Goal: Transaction & Acquisition: Purchase product/service

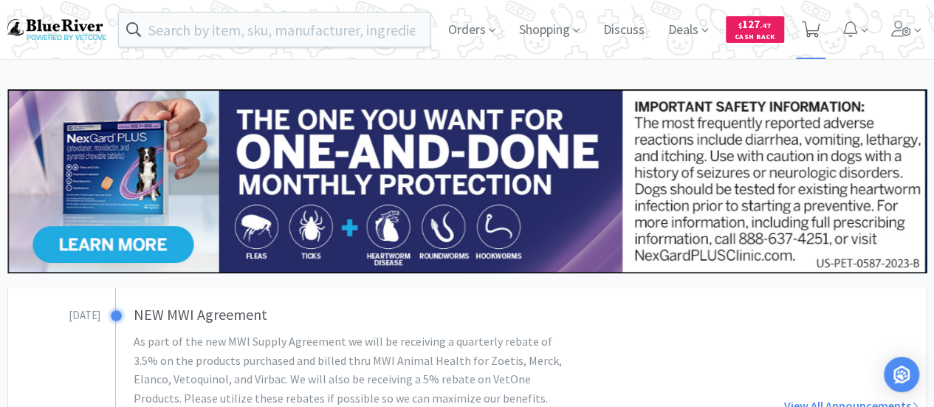
click at [808, 26] on icon at bounding box center [811, 29] width 18 height 16
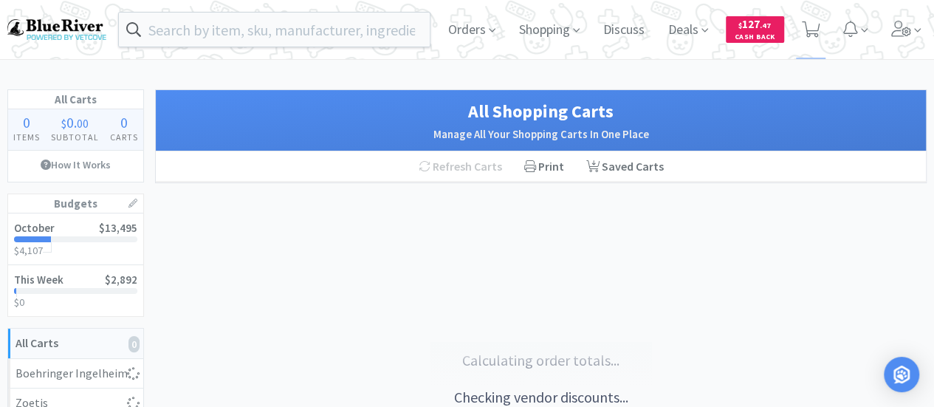
select select "1"
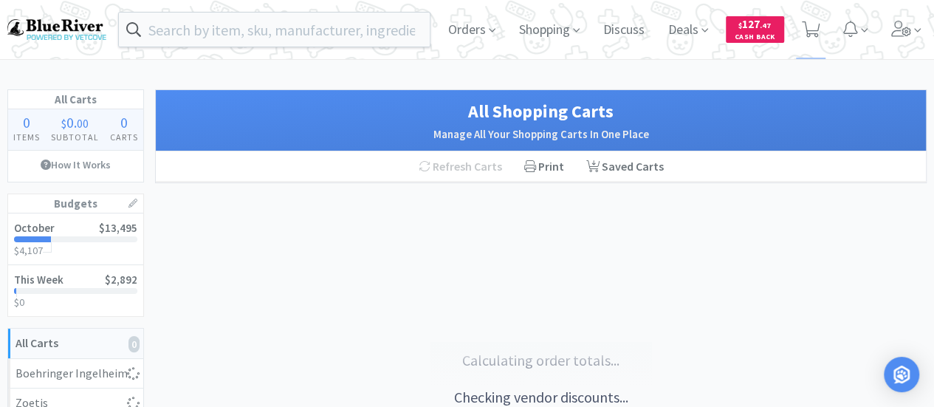
select select "1"
select select "9"
select select "2"
select select "4"
select select "1"
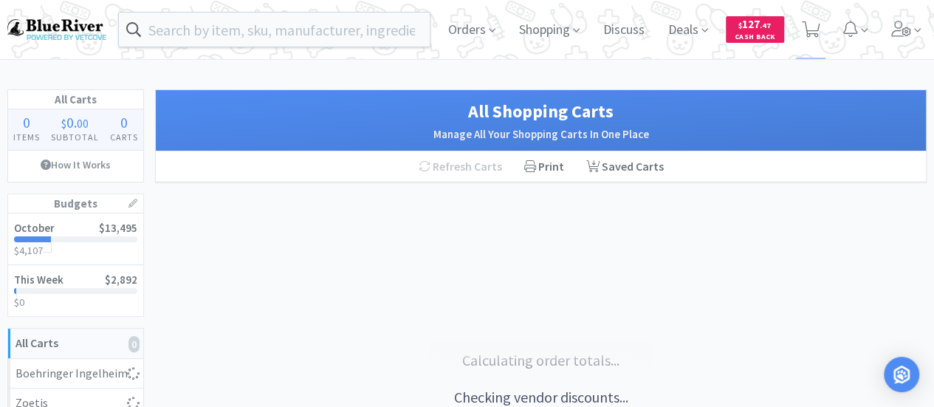
select select "2"
select select "1"
select select "2"
select select "1"
select select "4"
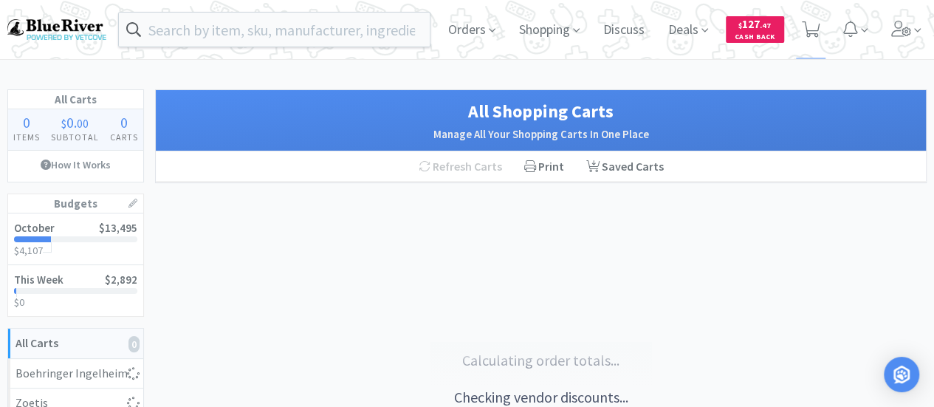
select select "1"
select select "3"
select select "1"
select select "2"
select select "1"
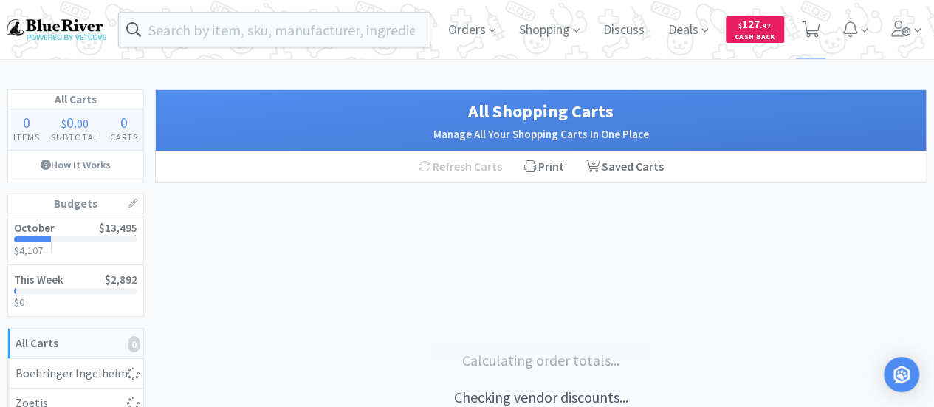
select select "1"
select select "4"
select select "2"
select select "4"
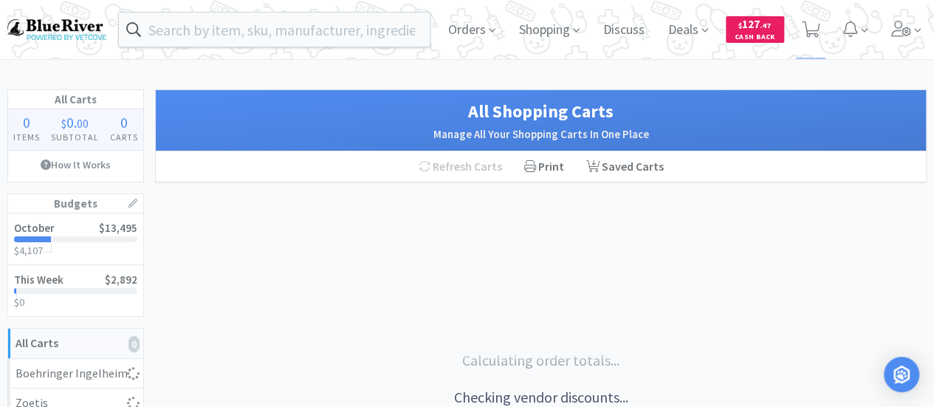
select select "4"
select select "2"
select select "1"
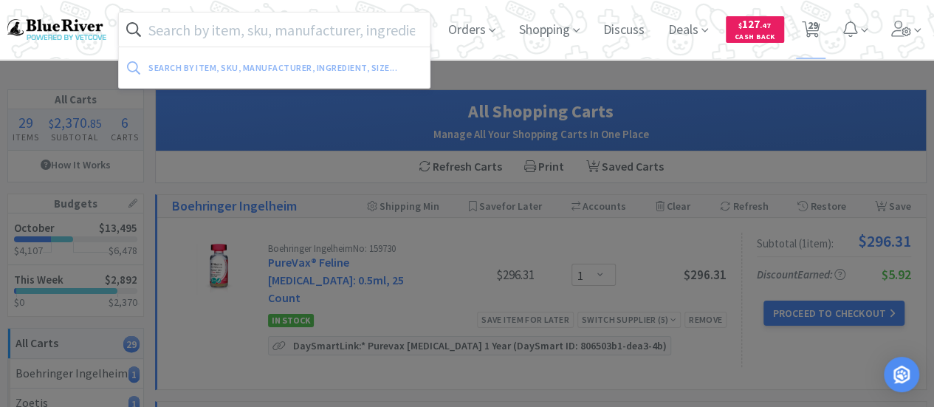
click at [165, 30] on input "text" at bounding box center [274, 30] width 311 height 34
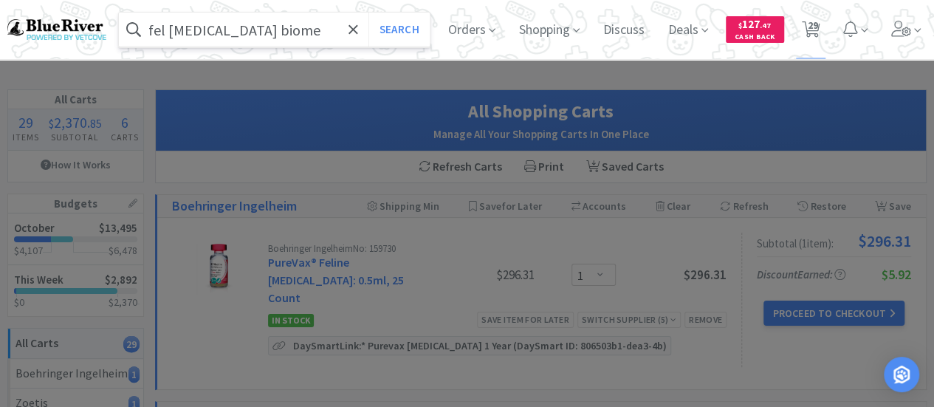
type input "fel [MEDICAL_DATA] biome"
click at [369, 13] on button "Search" at bounding box center [399, 30] width 61 height 34
select select "1"
select select "9"
select select "2"
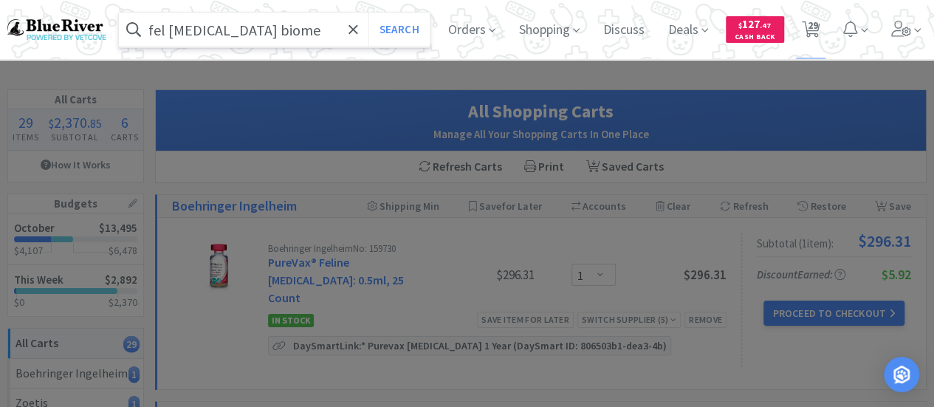
select select "4"
select select "1"
select select "2"
select select "1"
select select "2"
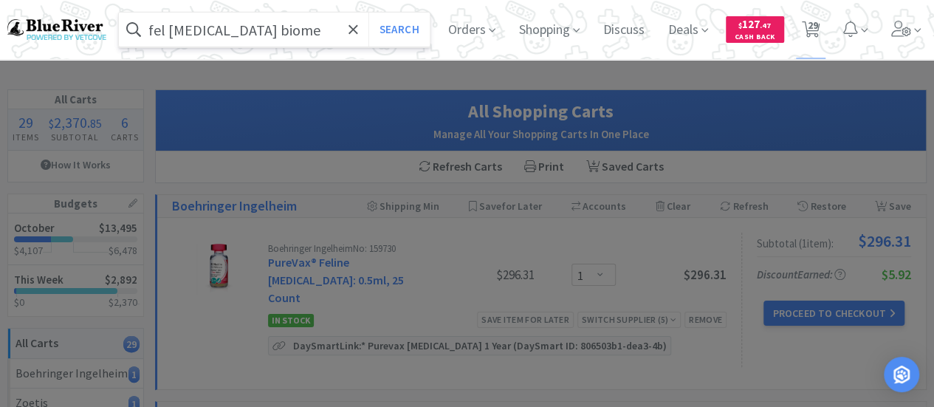
select select "1"
select select "4"
select select "1"
select select "3"
select select "1"
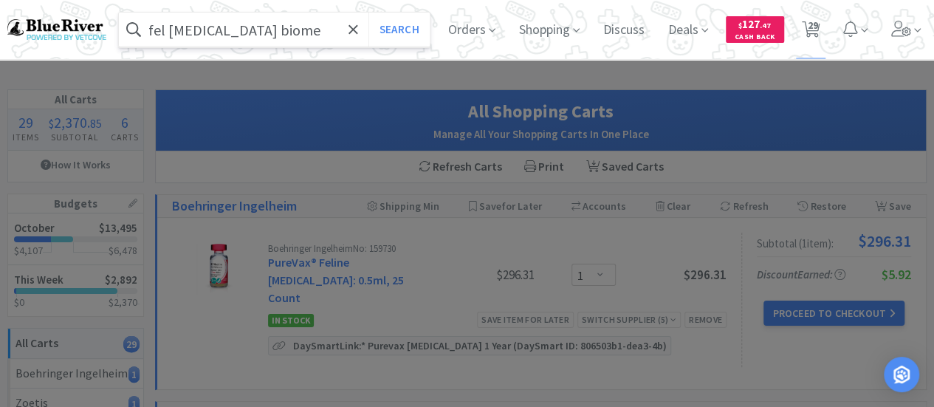
select select "2"
select select "1"
select select "4"
select select "2"
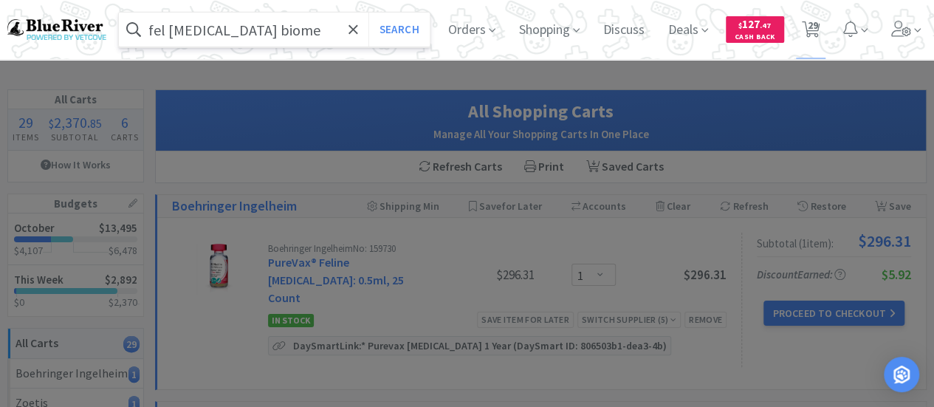
select select "4"
select select "2"
select select "1"
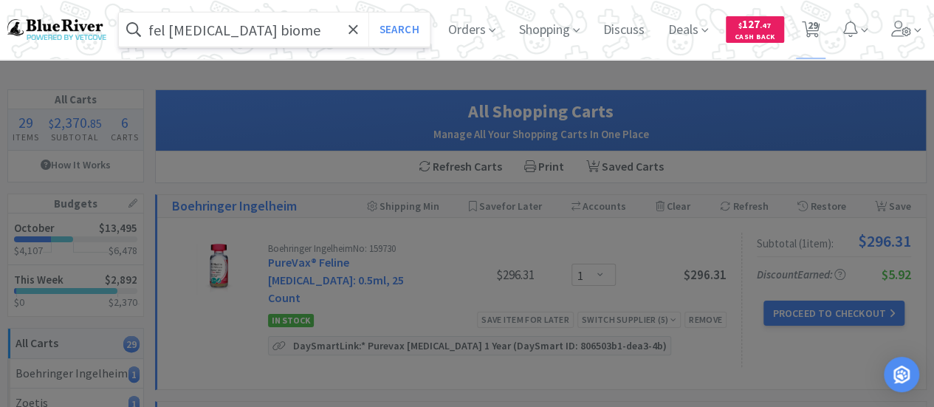
select select "1"
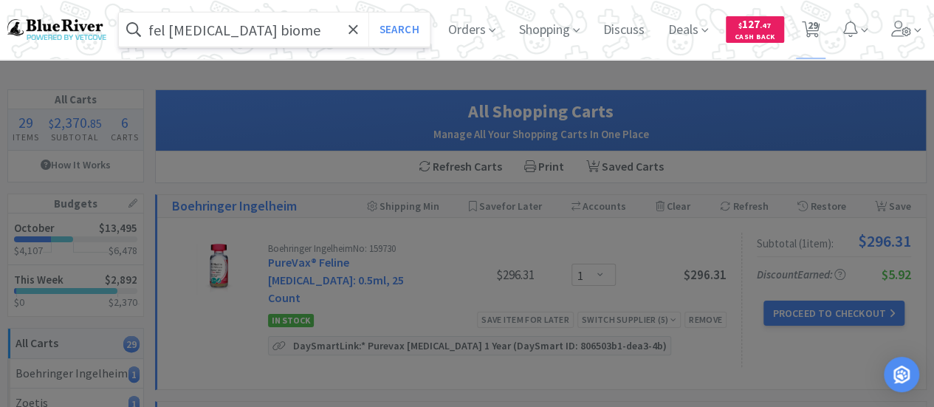
select select "1"
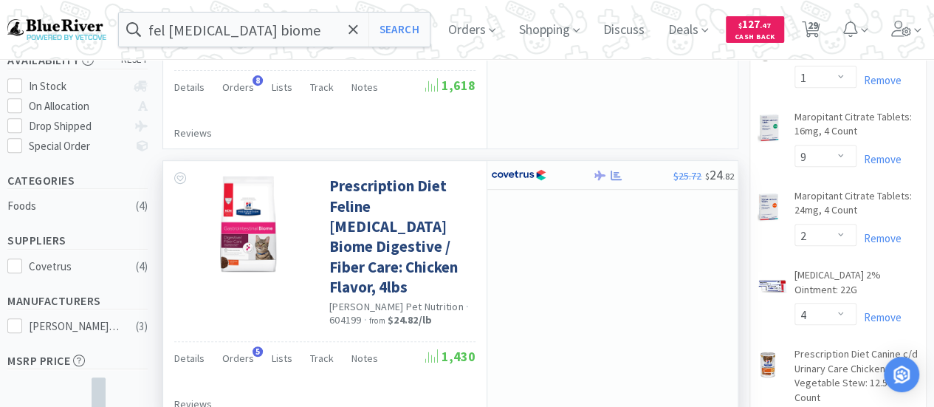
scroll to position [222, 0]
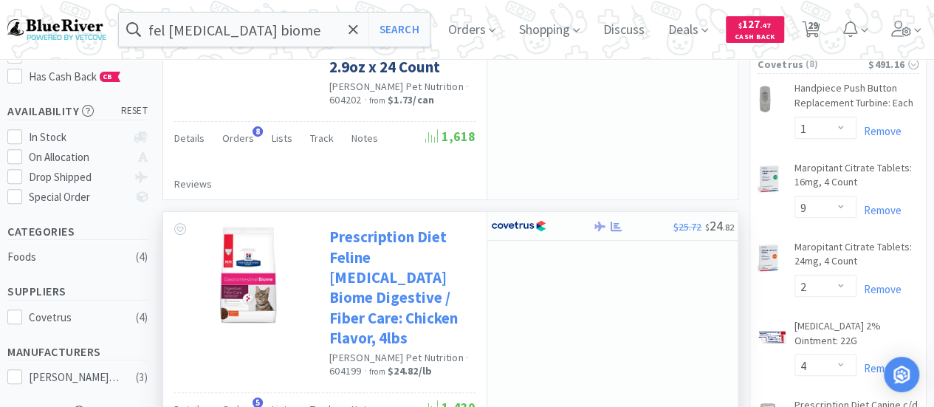
click at [381, 227] on link "Prescription Diet Feline [MEDICAL_DATA] Biome Digestive / Fiber Care: Chicken F…" at bounding box center [400, 287] width 143 height 121
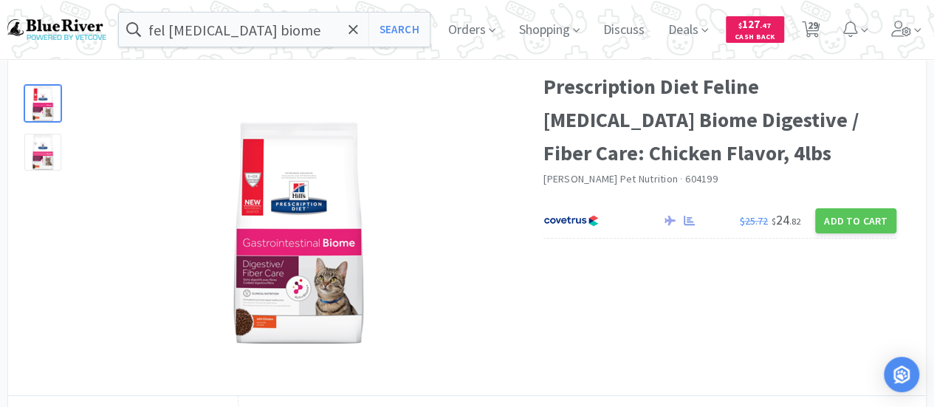
scroll to position [148, 0]
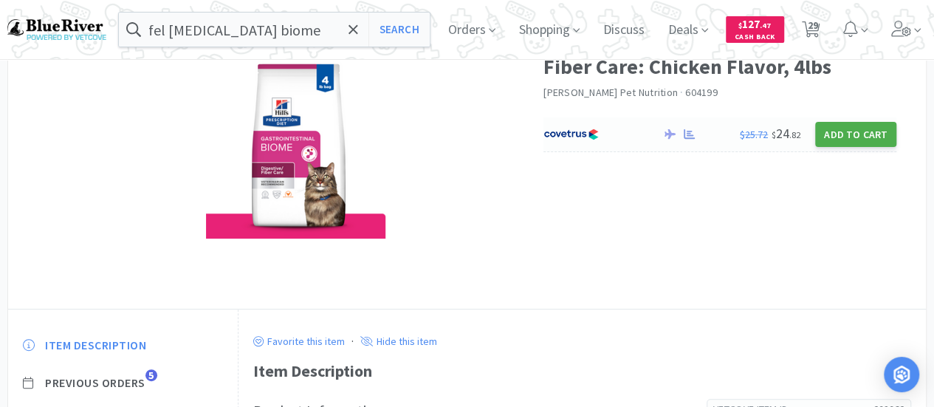
click at [845, 135] on button "Add to Cart" at bounding box center [855, 134] width 81 height 25
select select "1"
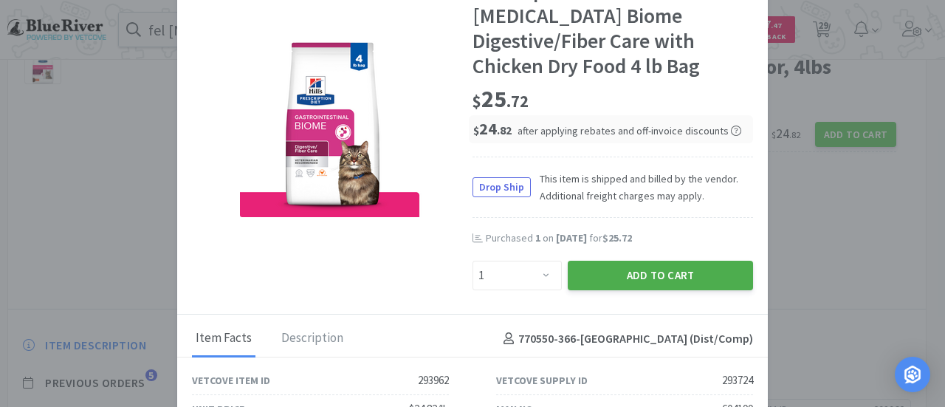
click at [653, 274] on button "Add to Cart" at bounding box center [660, 276] width 185 height 30
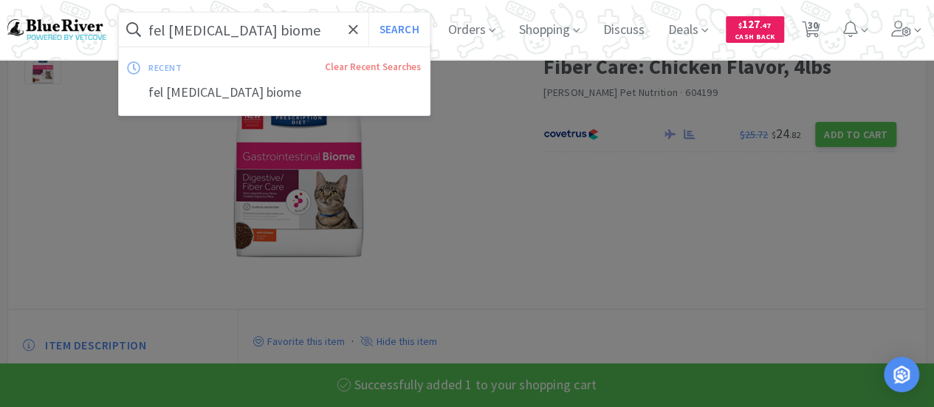
click at [272, 42] on input "fel [MEDICAL_DATA] biome" at bounding box center [274, 30] width 311 height 34
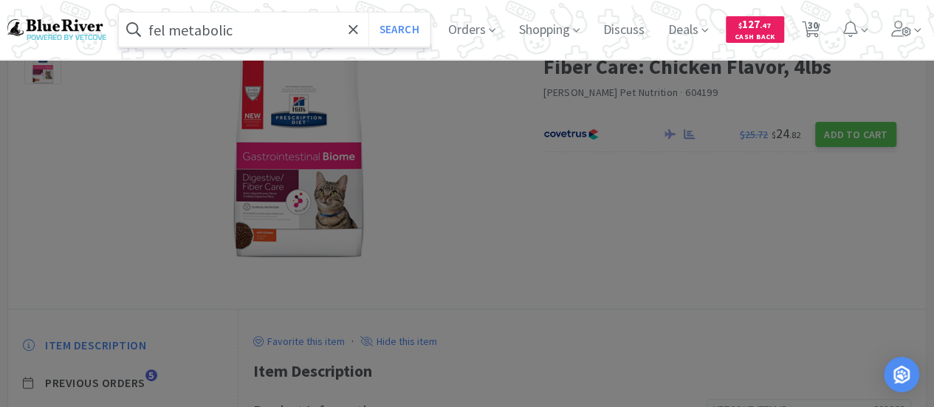
type input "fel metabolic"
click at [369, 13] on button "Search" at bounding box center [399, 30] width 61 height 34
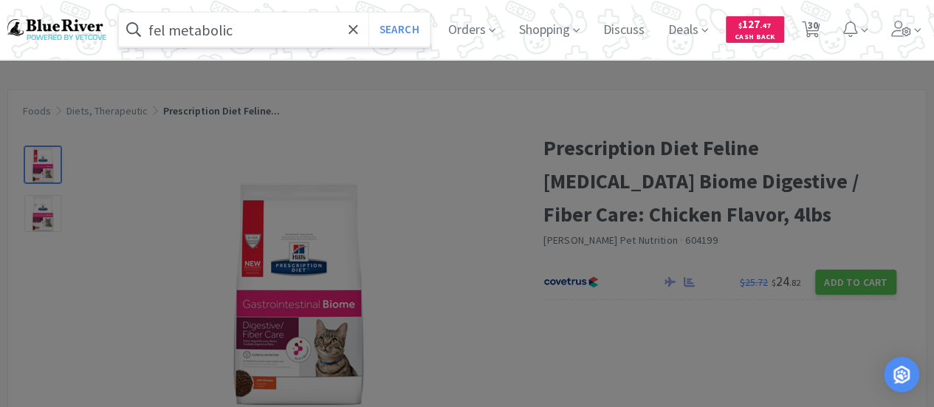
select select "1"
select select "9"
select select "2"
select select "4"
select select "1"
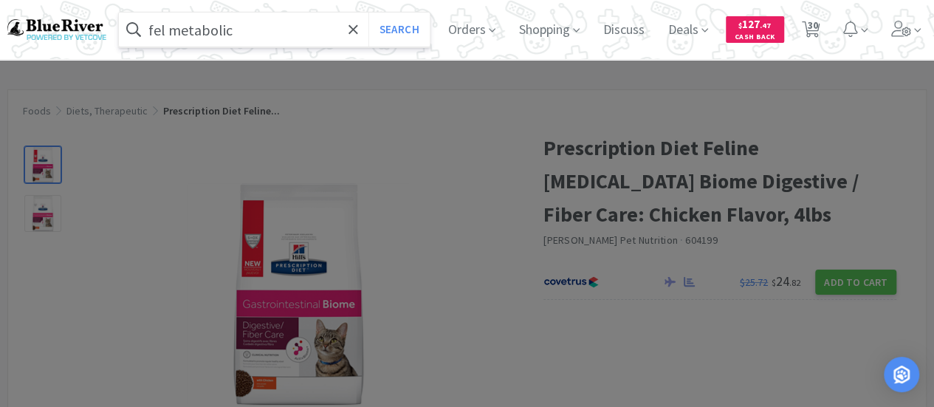
select select "1"
select select "2"
select select "1"
select select "2"
select select "1"
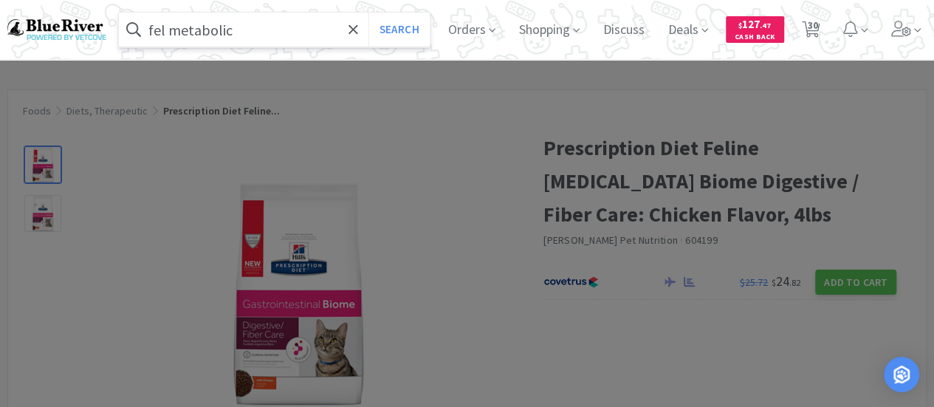
select select "4"
select select "1"
select select "3"
select select "1"
select select "2"
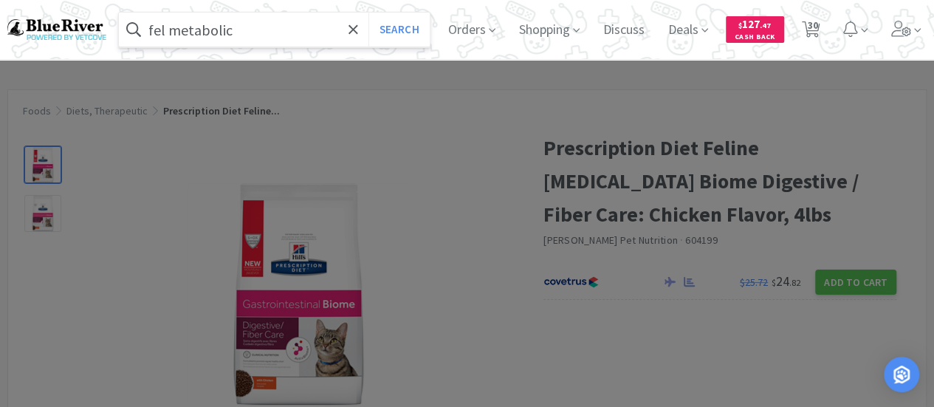
select select "1"
select select "4"
select select "2"
select select "4"
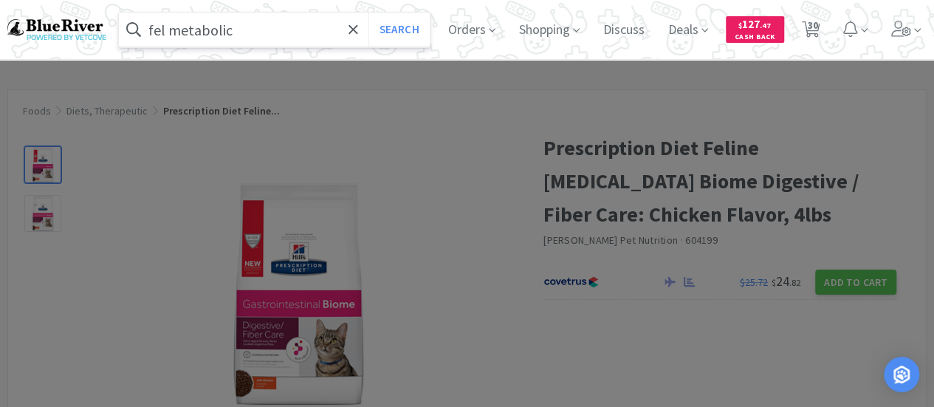
select select "4"
select select "2"
select select "1"
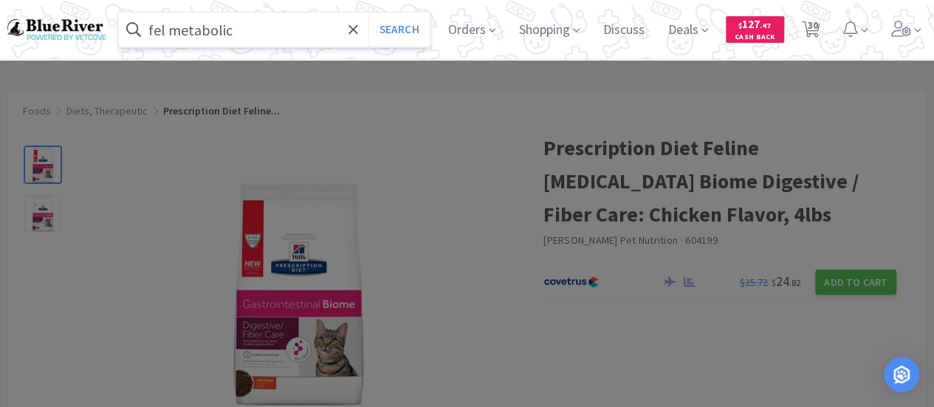
select select "1"
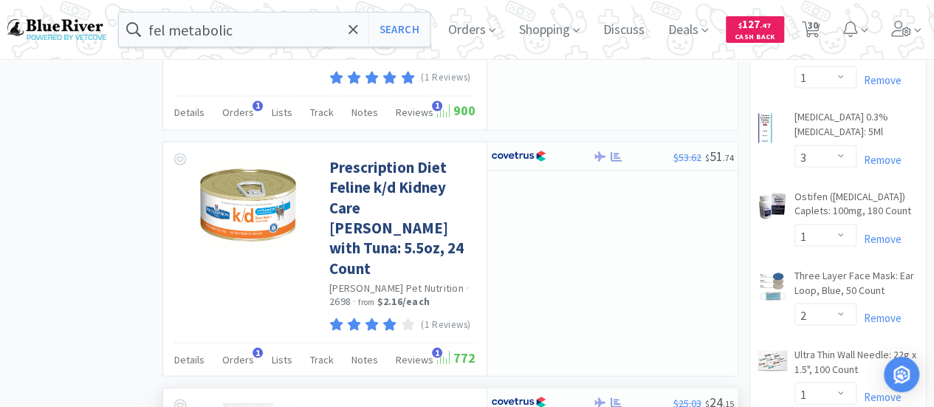
scroll to position [1269, 0]
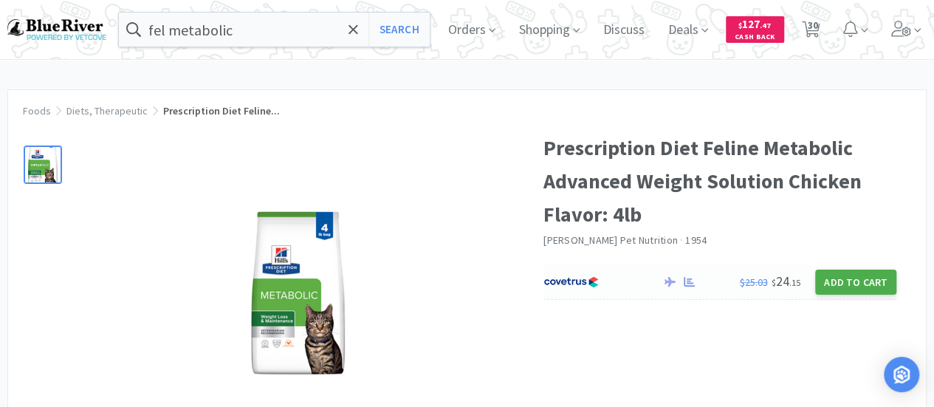
click at [851, 280] on button "Add to Cart" at bounding box center [855, 282] width 81 height 25
select select "1"
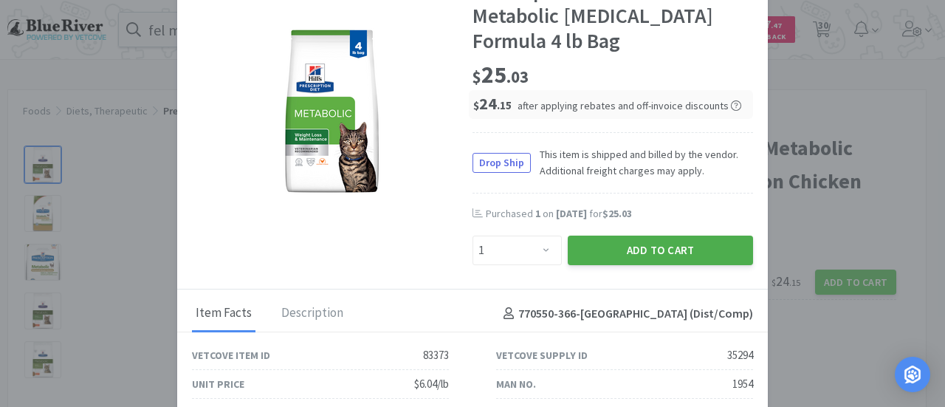
click at [656, 241] on button "Add to Cart" at bounding box center [660, 251] width 185 height 30
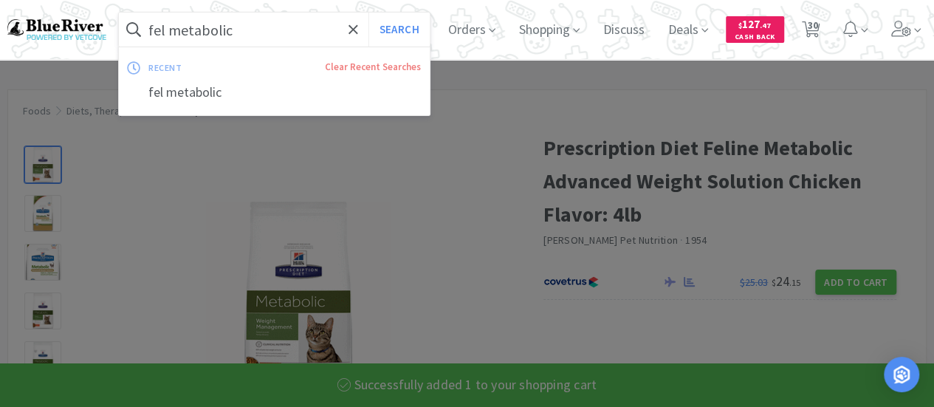
click at [239, 38] on input "fel metabolic" at bounding box center [274, 30] width 311 height 34
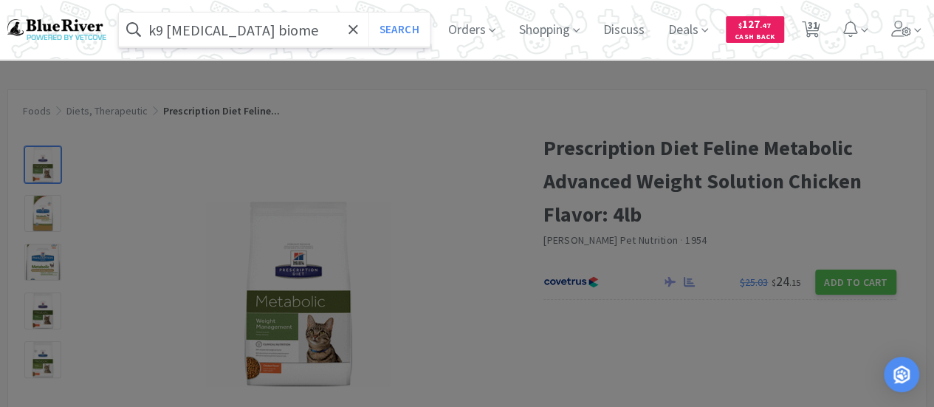
type input "k9 [MEDICAL_DATA] biome"
click at [369, 13] on button "Search" at bounding box center [399, 30] width 61 height 34
select select "1"
select select "9"
select select "2"
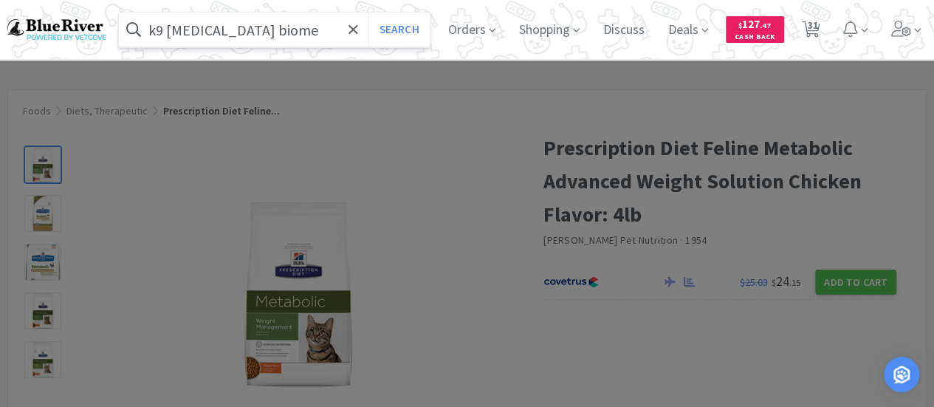
select select "4"
select select "1"
select select "2"
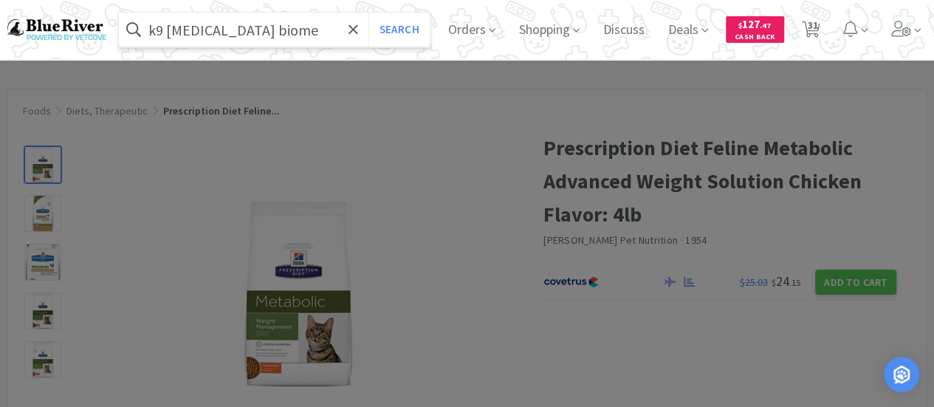
select select "1"
select select "2"
select select "1"
select select "4"
select select "1"
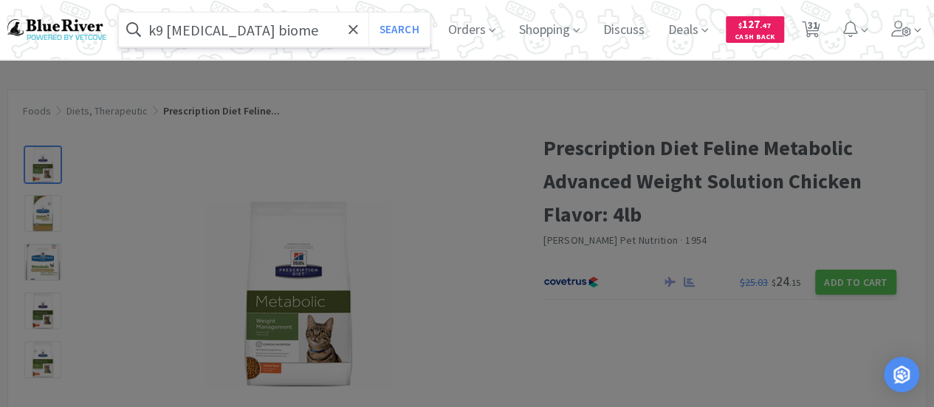
select select "3"
select select "1"
select select "2"
select select "1"
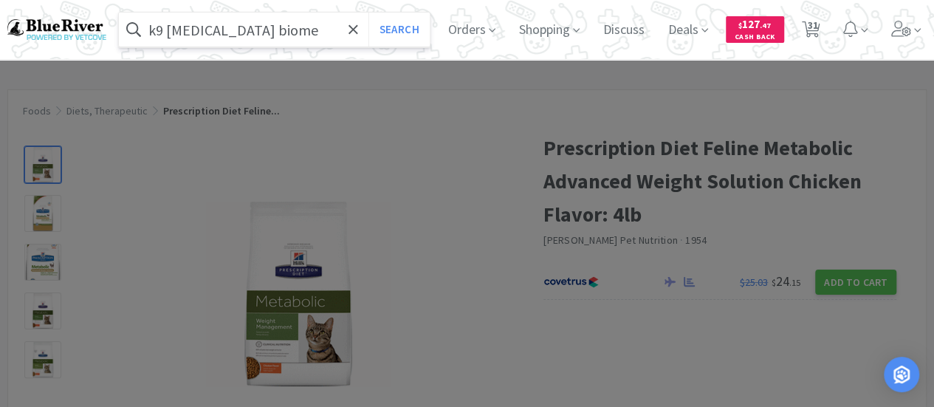
select select "4"
select select "2"
select select "4"
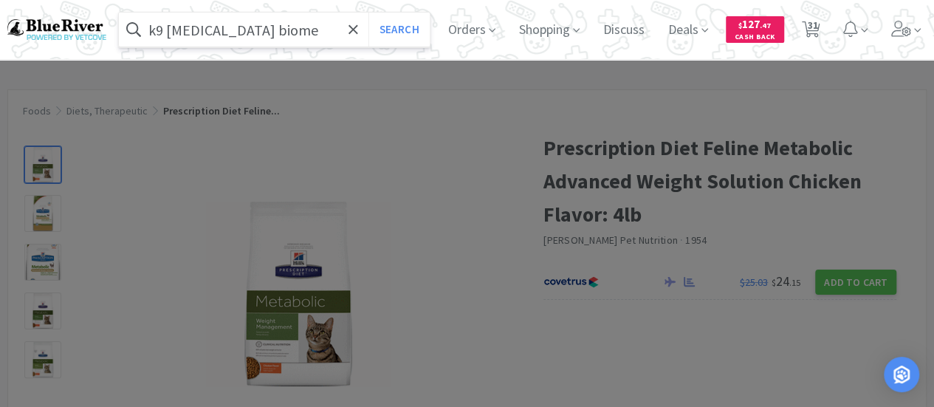
select select "2"
select select "1"
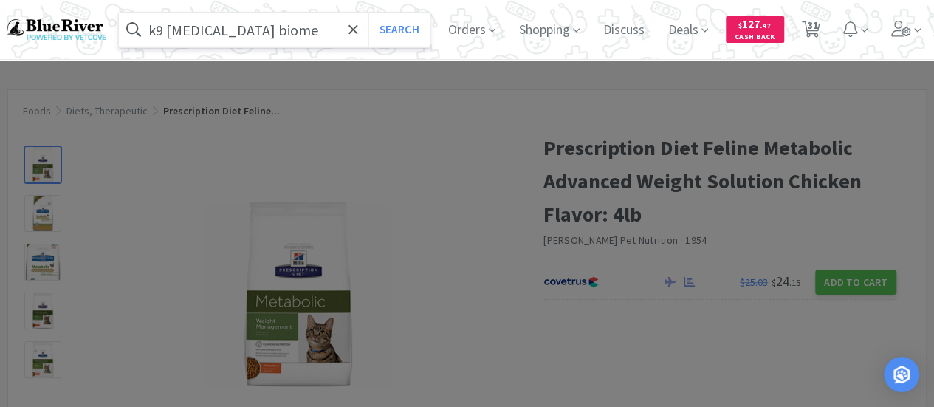
select select "1"
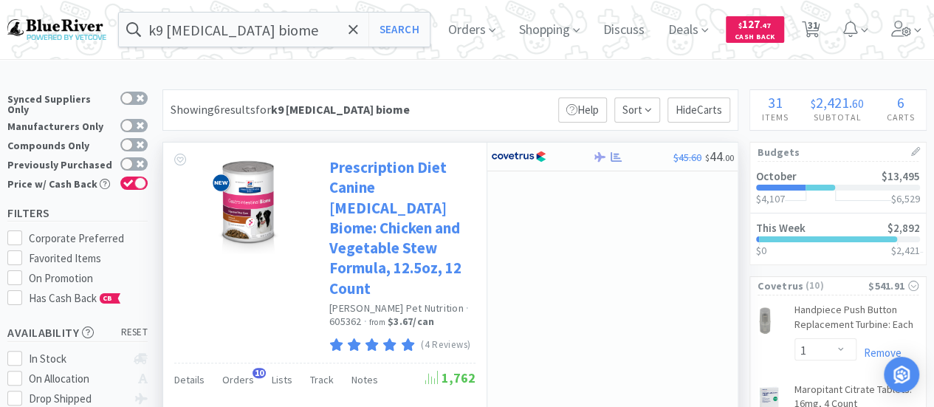
click at [390, 226] on link "Prescription Diet Canine [MEDICAL_DATA] Biome: Chicken and Vegetable Stew Formu…" at bounding box center [400, 227] width 143 height 141
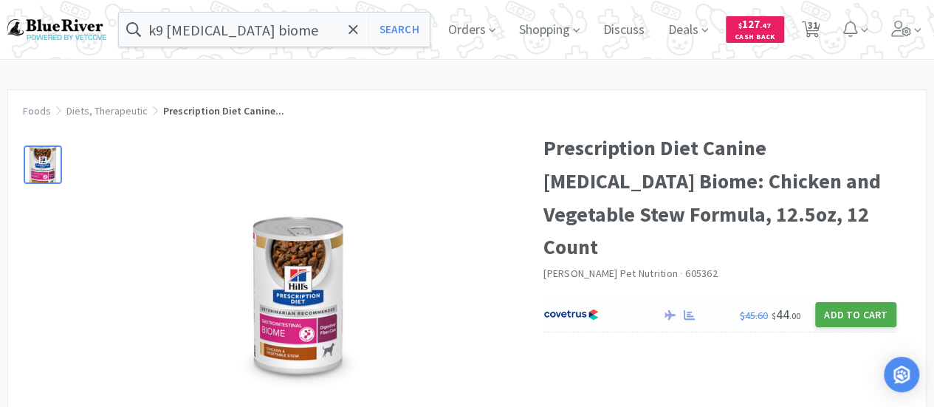
click at [830, 312] on button "Add to Cart" at bounding box center [855, 314] width 81 height 25
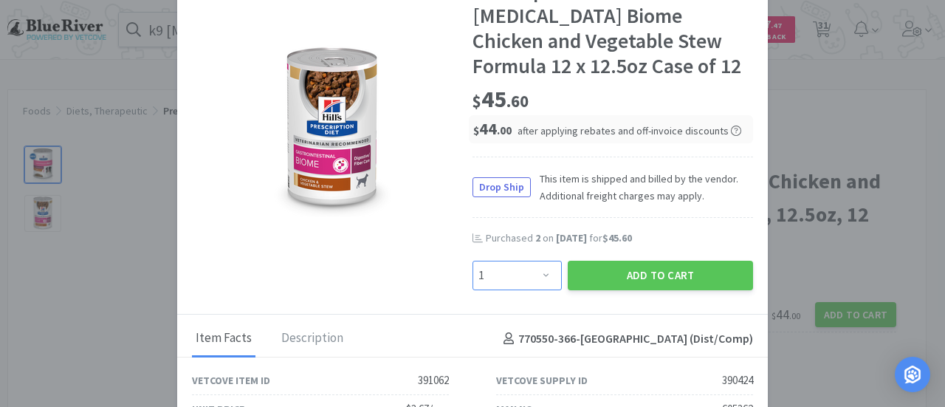
click at [533, 271] on select "Enter Quantity 1 2 3 4 5 6 7 8 9 10 11 12 13 14 15 16 17 18 19 20 Enter Quantity" at bounding box center [517, 276] width 89 height 30
select select "2"
click at [473, 261] on select "Enter Quantity 1 2 3 4 5 6 7 8 9 10 11 12 13 14 15 16 17 18 19 20 Enter Quantity" at bounding box center [517, 276] width 89 height 30
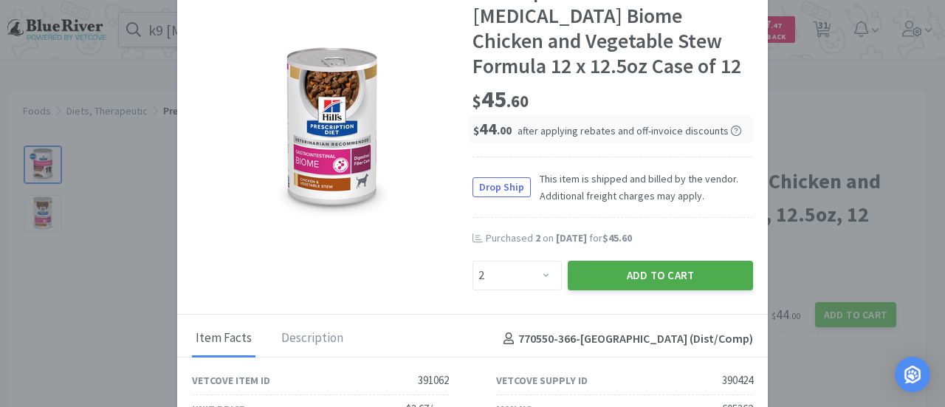
click at [634, 273] on button "Add to Cart" at bounding box center [660, 276] width 185 height 30
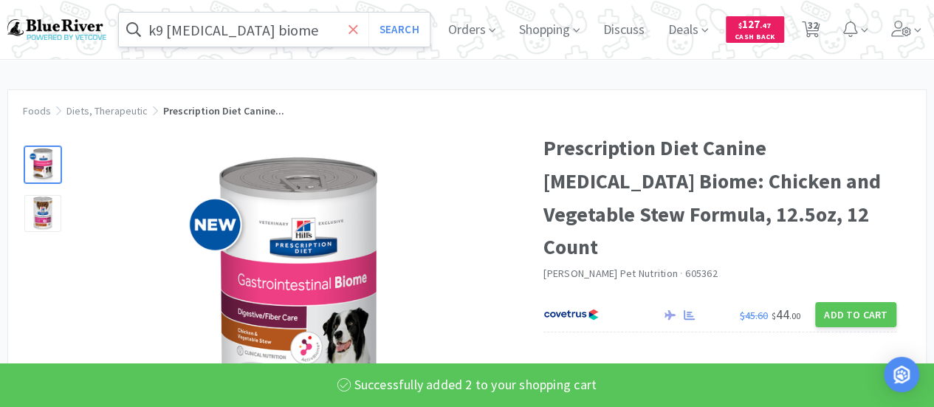
click at [362, 24] on span at bounding box center [353, 29] width 17 height 31
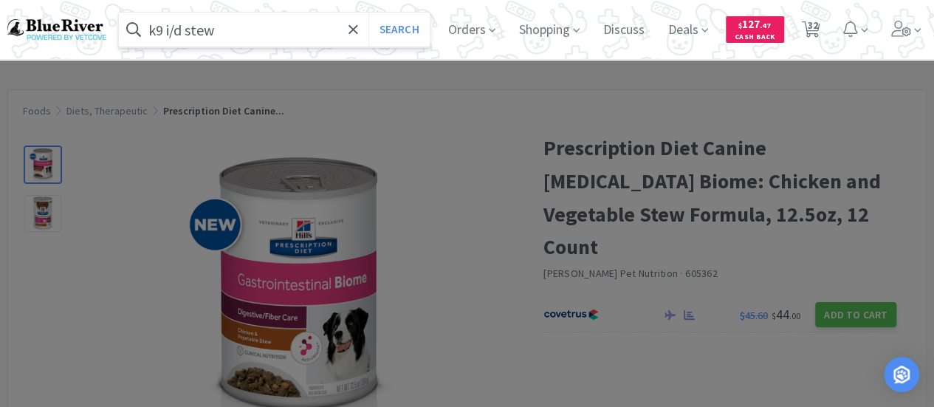
type input "k9 i/d stew"
click at [369, 13] on button "Search" at bounding box center [399, 30] width 61 height 34
select select "1"
select select "9"
select select "2"
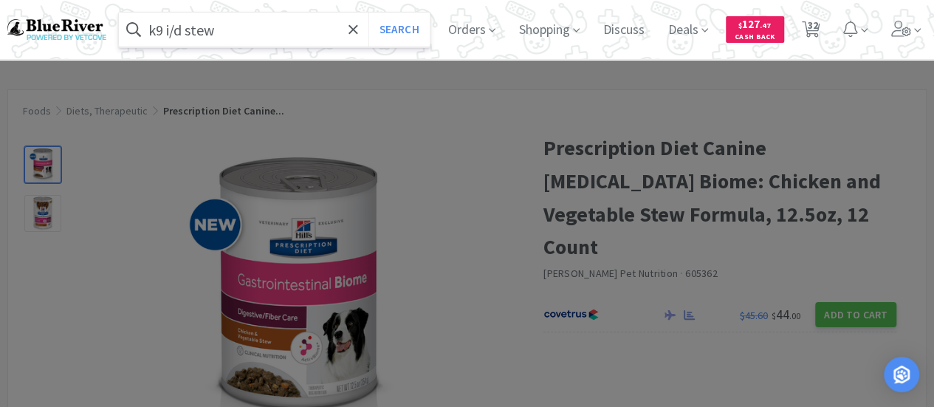
select select "4"
select select "2"
select select "1"
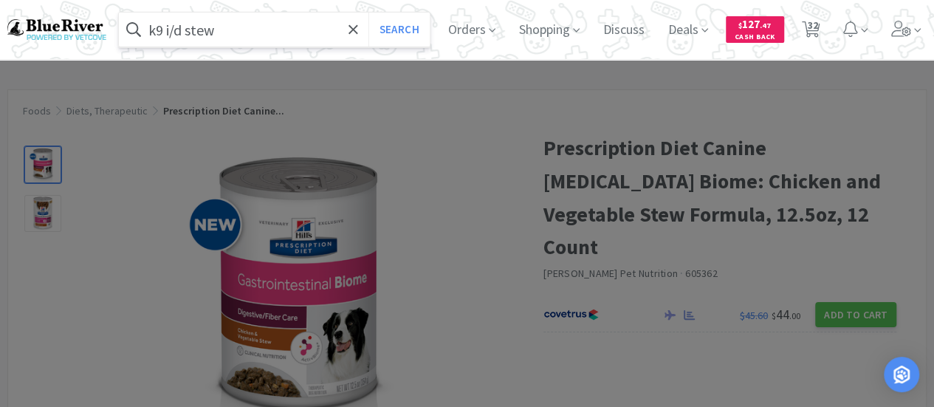
select select "2"
select select "1"
select select "2"
select select "1"
select select "4"
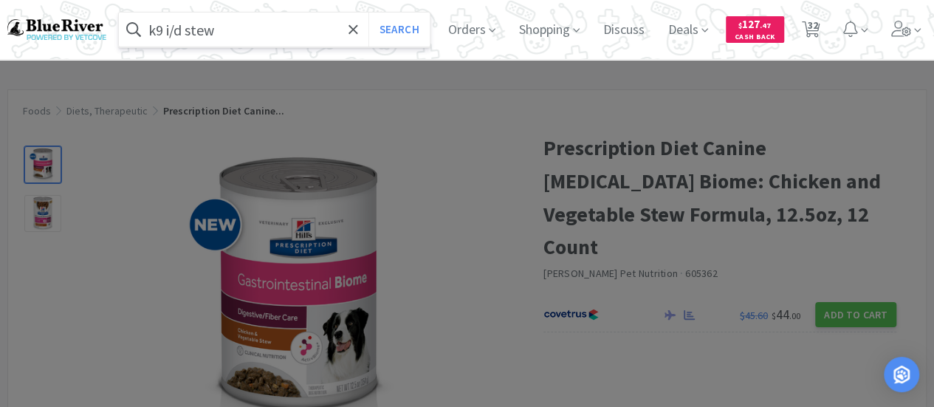
select select "1"
select select "3"
select select "1"
select select "2"
select select "1"
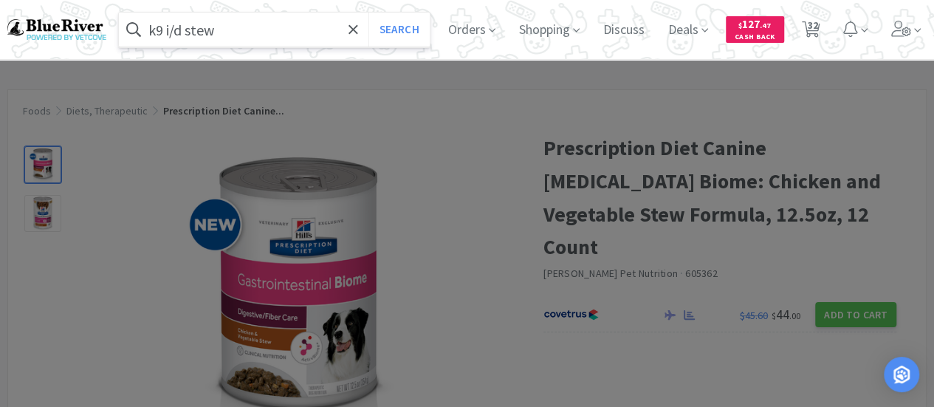
select select "1"
select select "4"
select select "2"
select select "4"
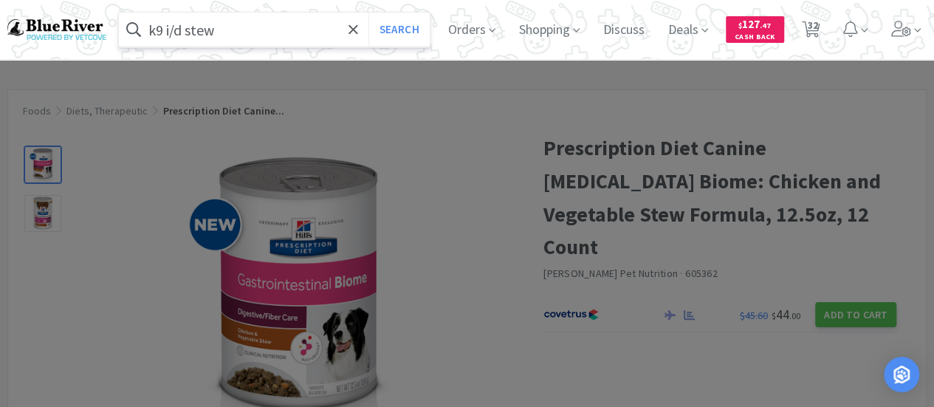
select select "4"
select select "2"
select select "1"
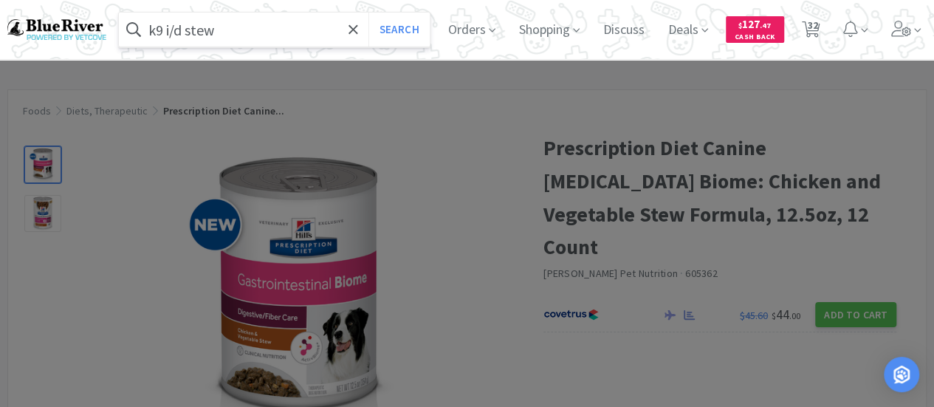
select select "1"
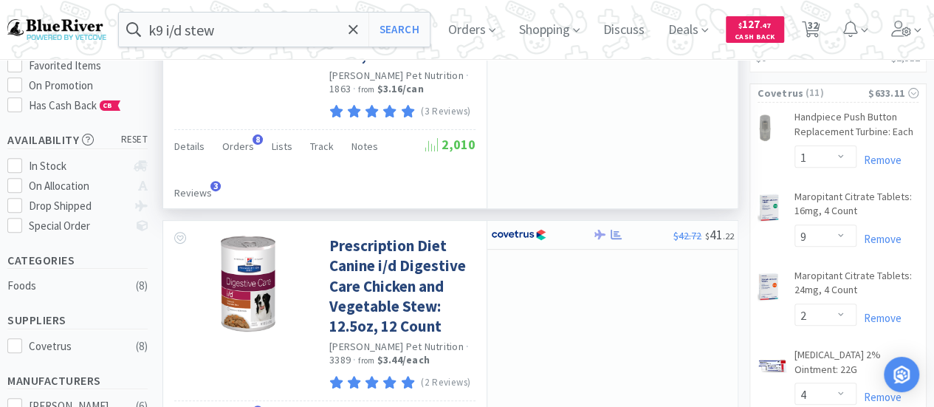
scroll to position [222, 0]
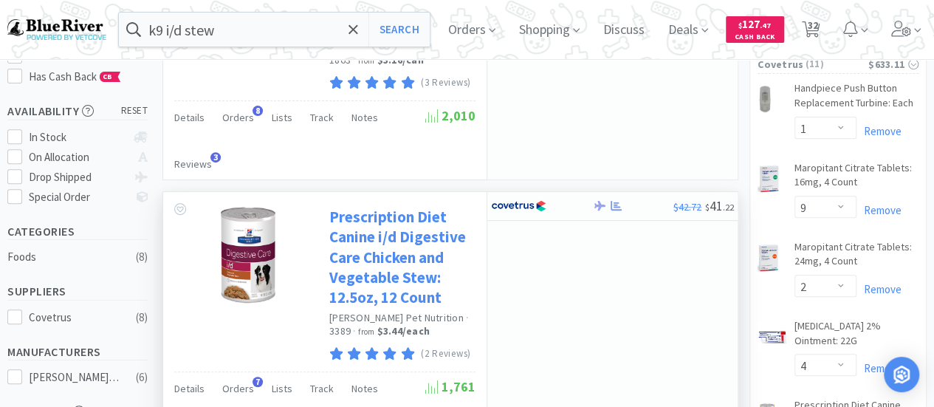
click at [393, 212] on link "Prescription Diet Canine i/d Digestive Care Chicken and Vegetable Stew: 12.5oz,…" at bounding box center [400, 257] width 143 height 100
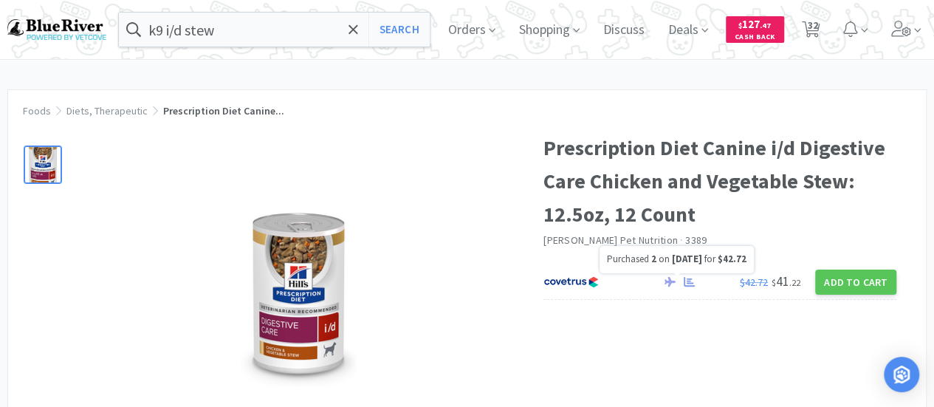
scroll to position [74, 0]
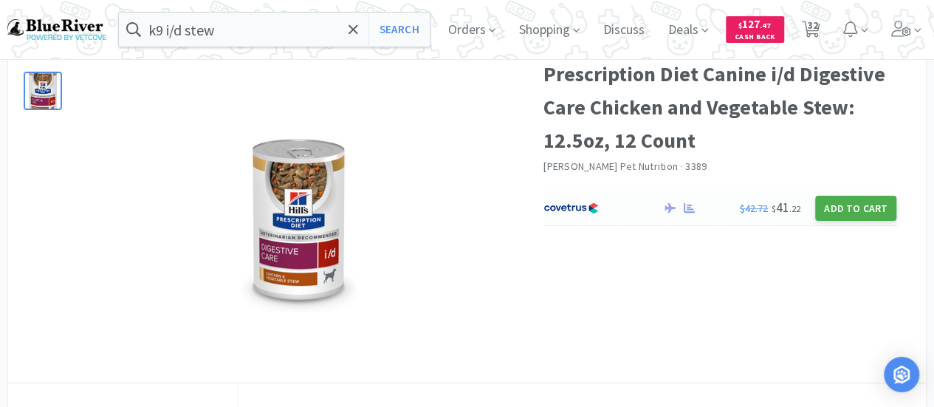
click at [863, 210] on button "Add to Cart" at bounding box center [855, 208] width 81 height 25
select select "1"
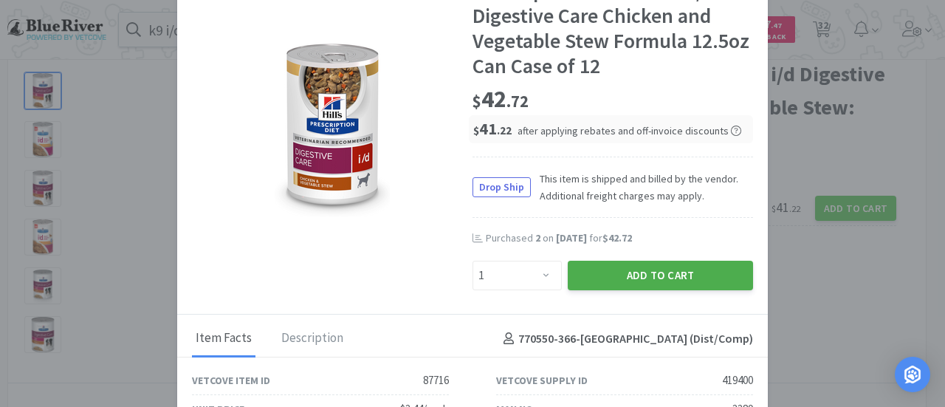
click at [622, 273] on button "Add to Cart" at bounding box center [660, 276] width 185 height 30
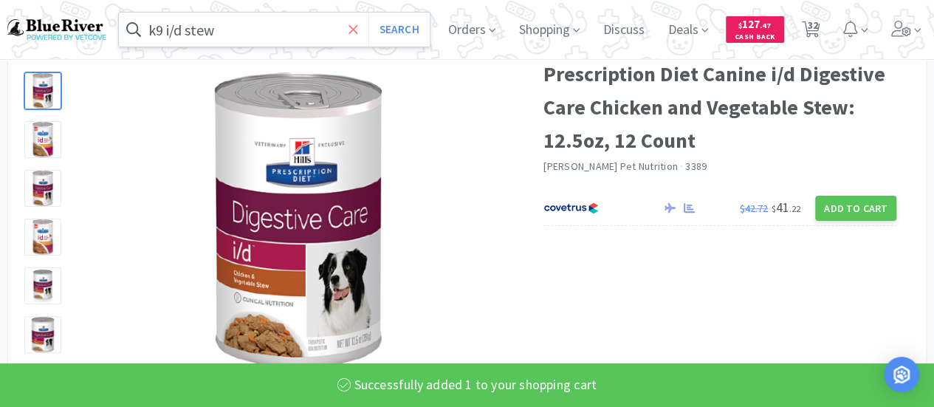
click at [358, 30] on icon at bounding box center [354, 29] width 10 height 15
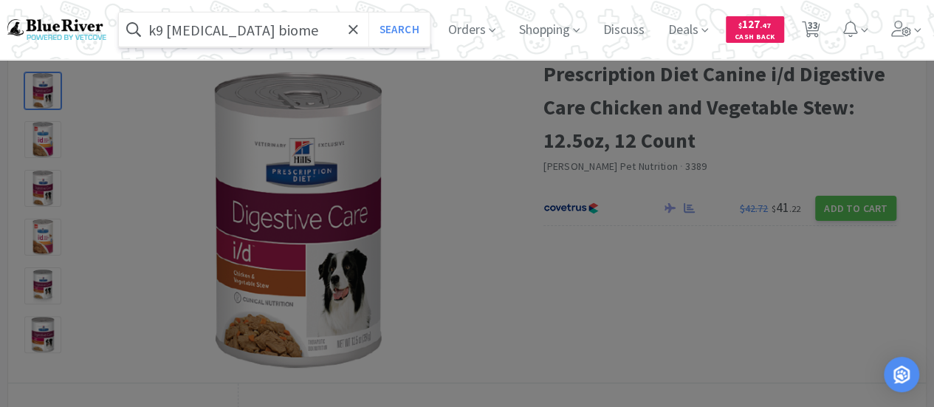
type input "k9 [MEDICAL_DATA] biome"
click at [369, 13] on button "Search" at bounding box center [399, 30] width 61 height 34
select select "1"
select select "9"
select select "2"
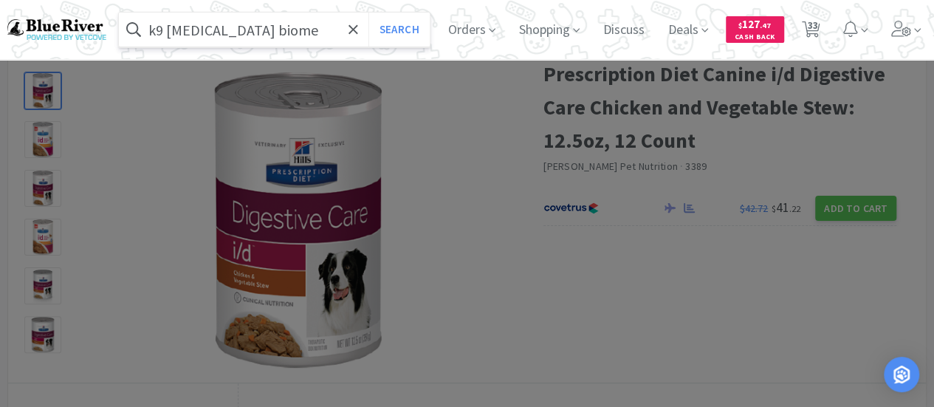
select select "4"
select select "2"
select select "1"
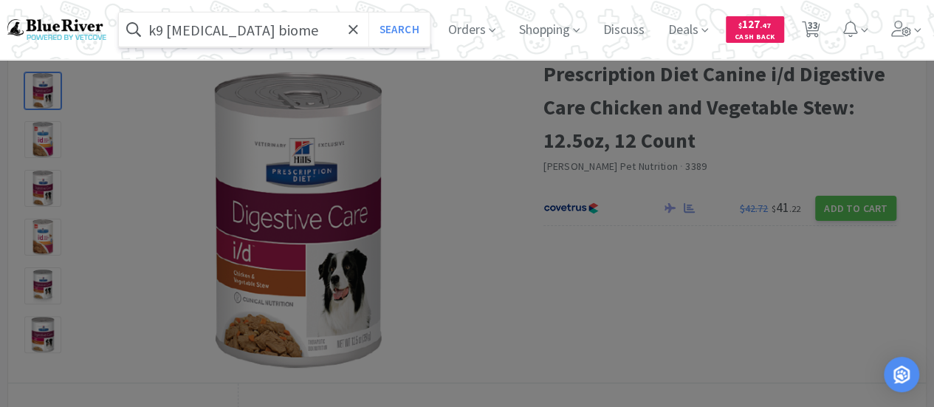
select select "1"
select select "2"
select select "1"
select select "2"
select select "1"
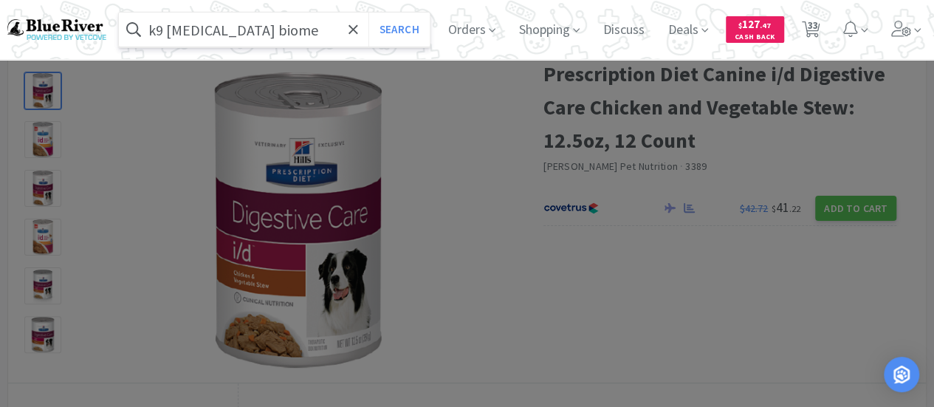
select select "4"
select select "1"
select select "3"
select select "1"
select select "2"
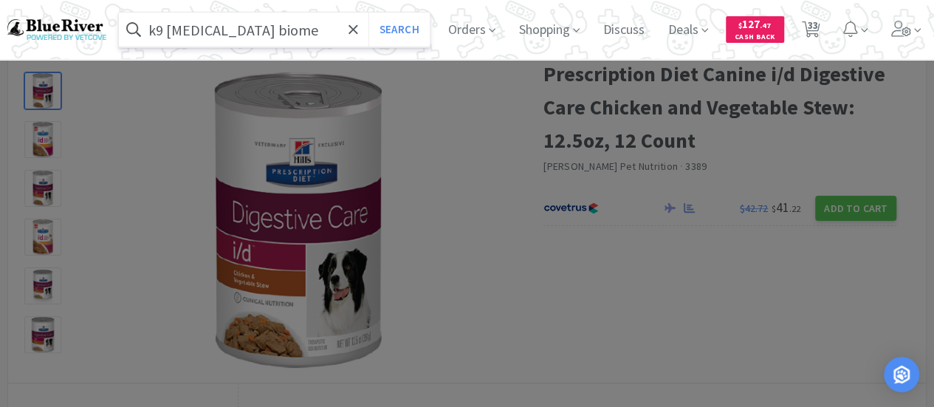
select select "1"
select select "4"
select select "2"
select select "4"
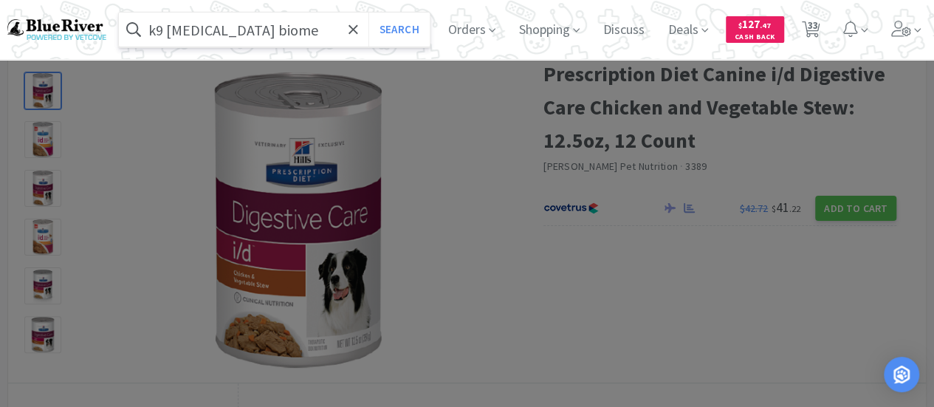
select select "4"
select select "2"
select select "1"
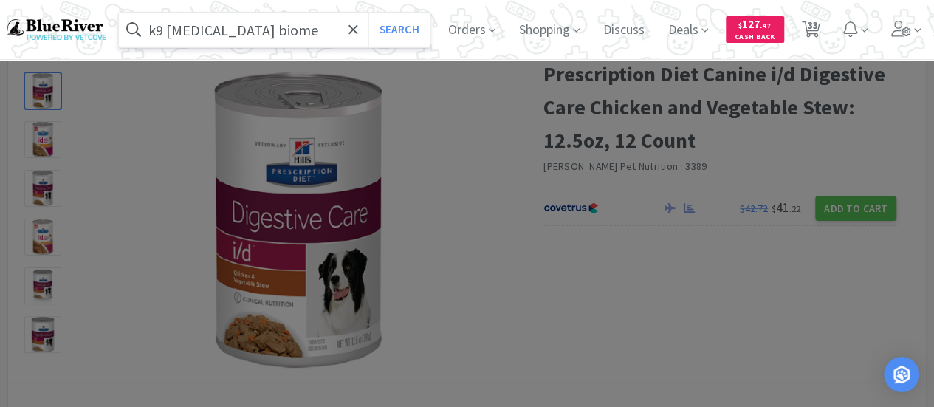
select select "1"
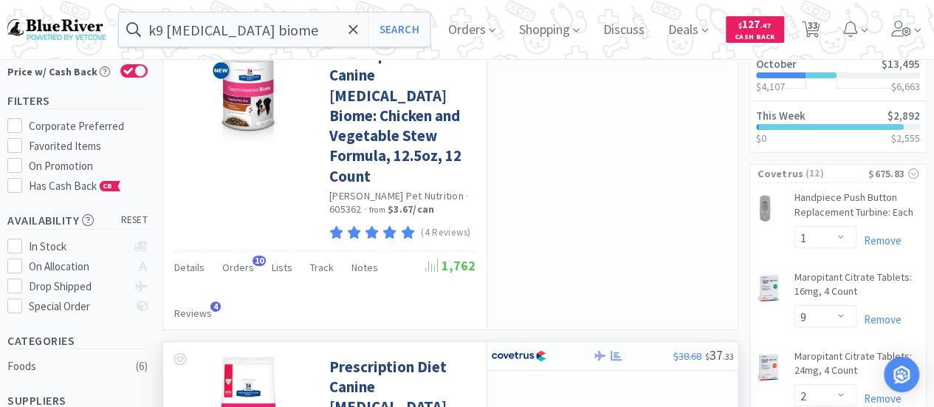
scroll to position [295, 0]
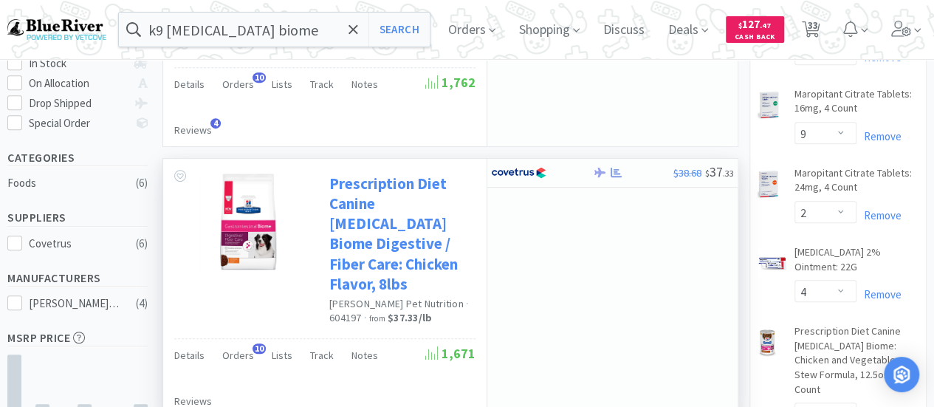
click at [374, 194] on link "Prescription Diet Canine [MEDICAL_DATA] Biome Digestive / Fiber Care: Chicken F…" at bounding box center [400, 234] width 143 height 121
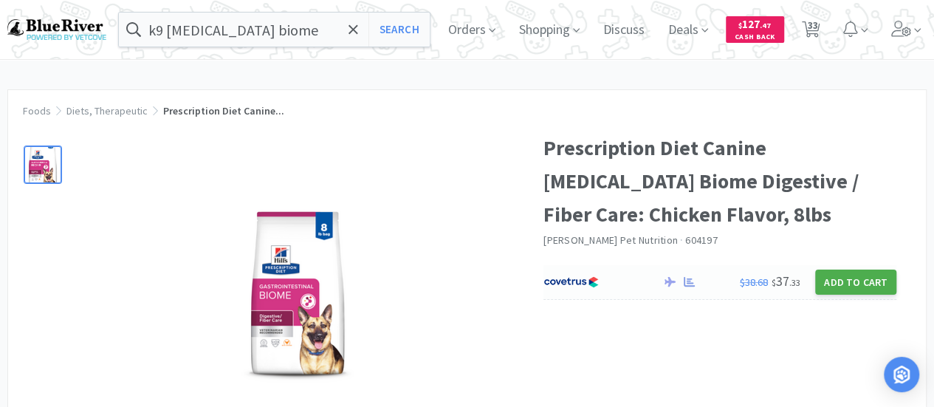
click at [854, 283] on button "Add to Cart" at bounding box center [855, 282] width 81 height 25
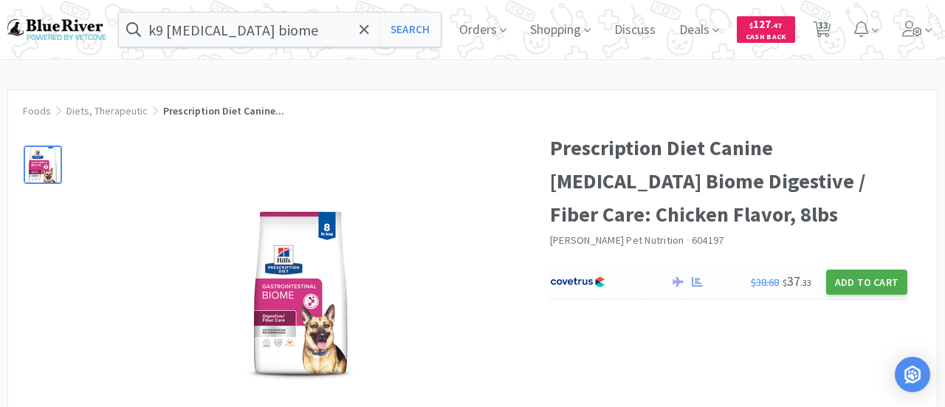
select select "1"
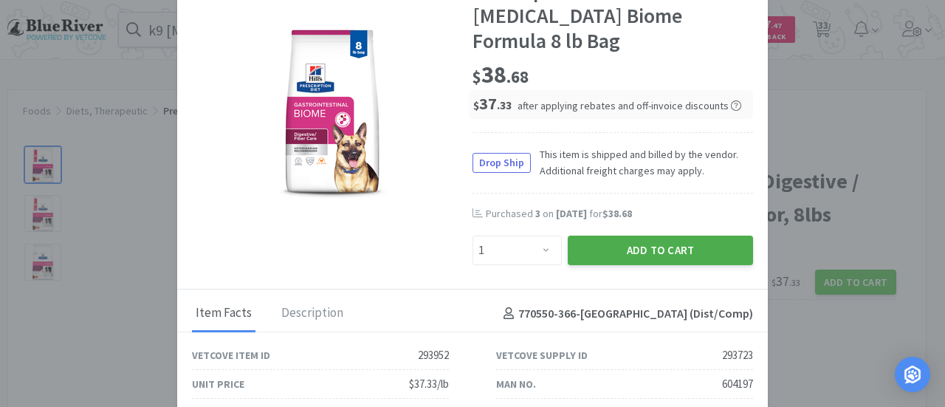
click at [609, 253] on button "Add to Cart" at bounding box center [660, 251] width 185 height 30
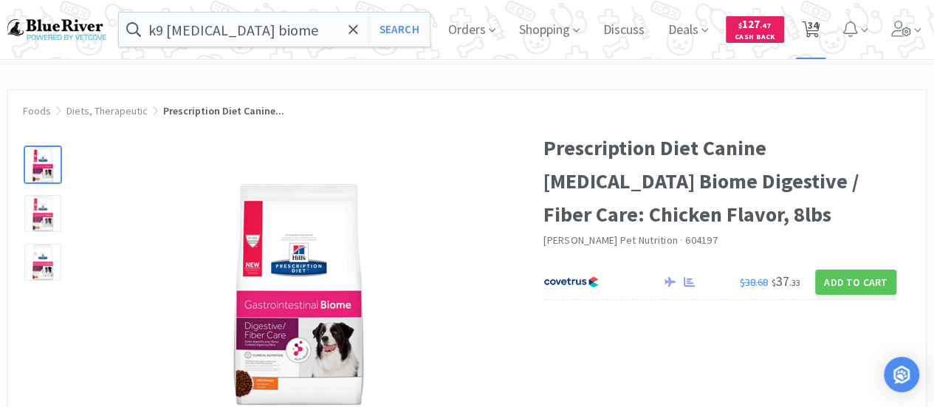
click at [818, 17] on span "34" at bounding box center [812, 25] width 10 height 59
select select "1"
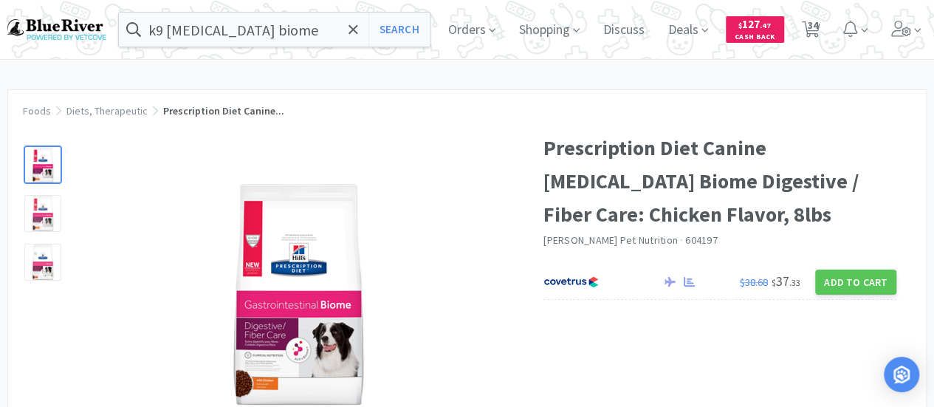
select select "1"
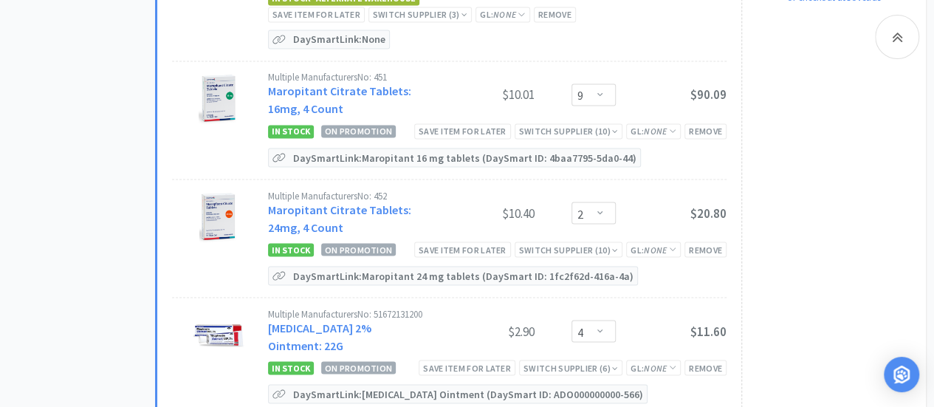
scroll to position [1329, 0]
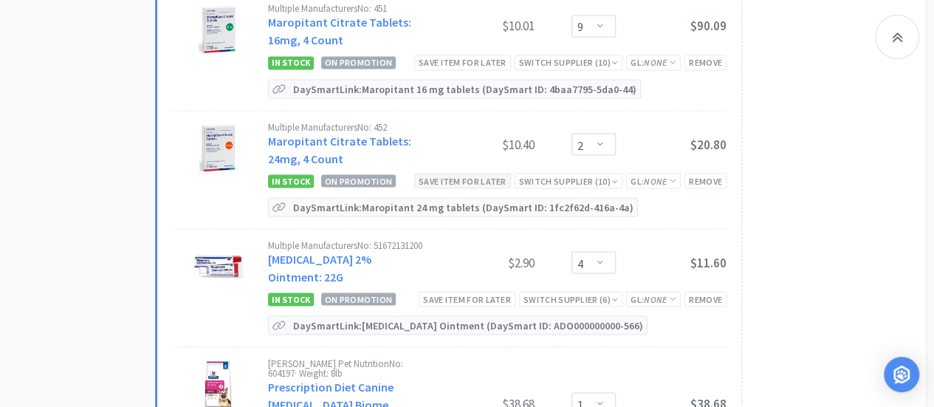
click at [479, 173] on div "Save item for later" at bounding box center [462, 181] width 97 height 16
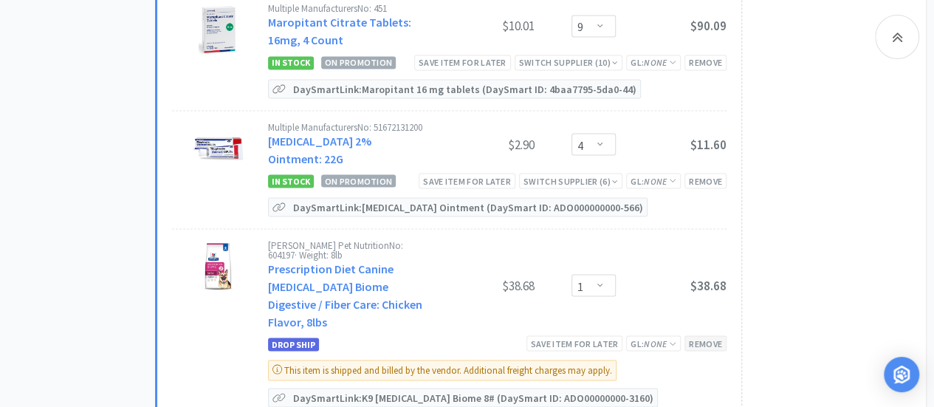
scroll to position [1256, 0]
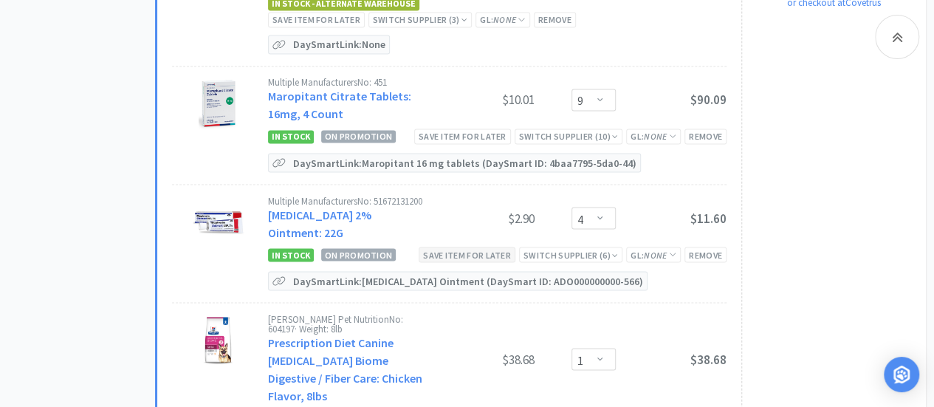
click at [470, 247] on div "Save item for later" at bounding box center [467, 255] width 97 height 16
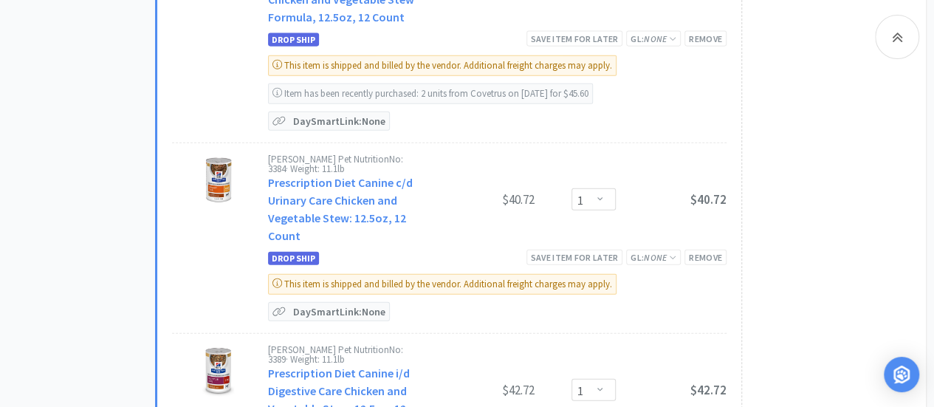
scroll to position [1551, 0]
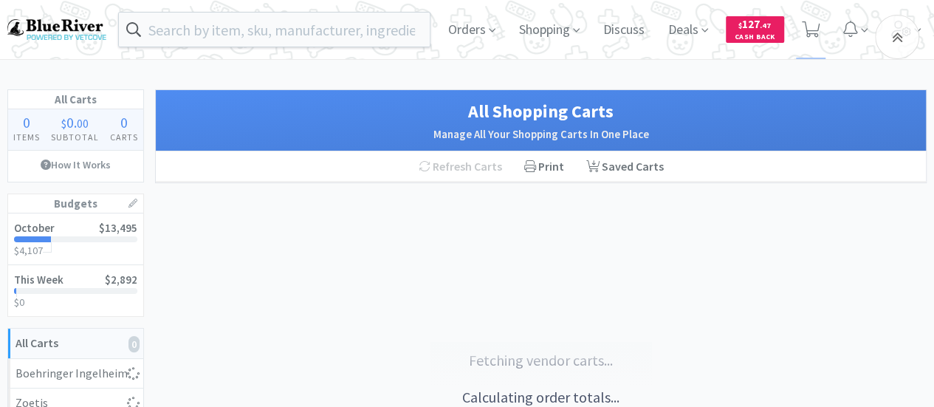
scroll to position [590, 0]
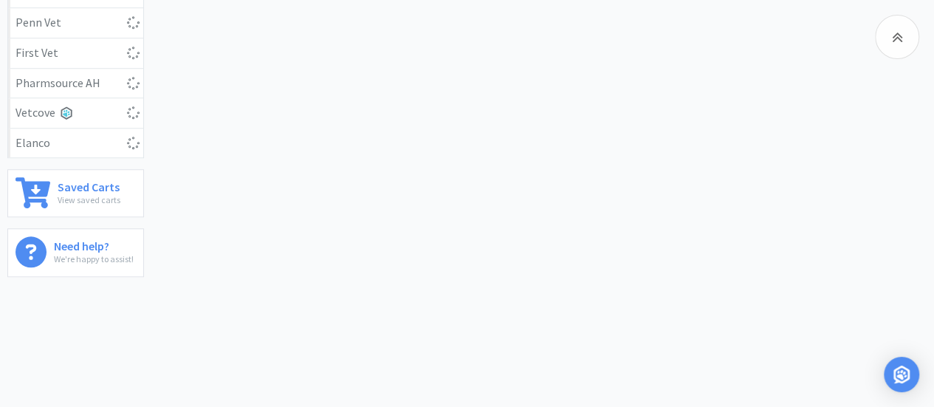
select select "1"
select select "9"
select select "1"
select select "2"
select select "1"
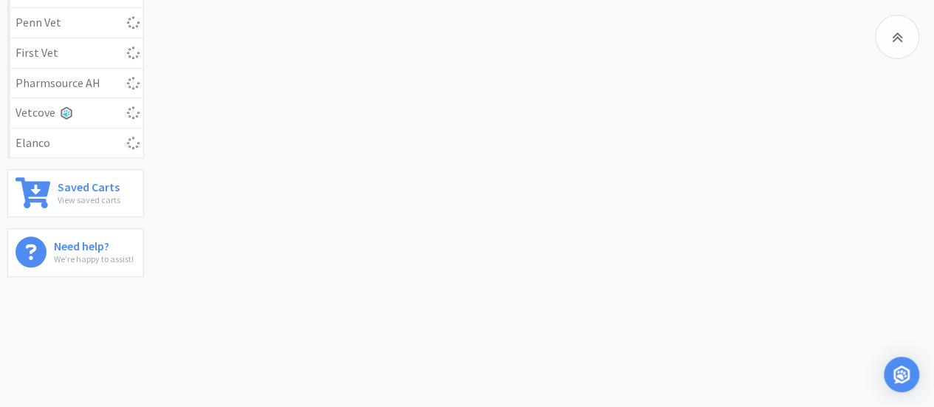
select select "1"
select select "2"
select select "1"
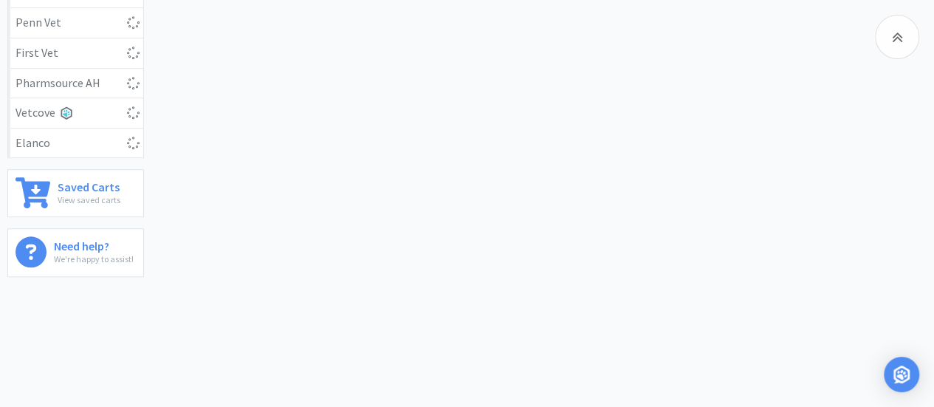
select select "2"
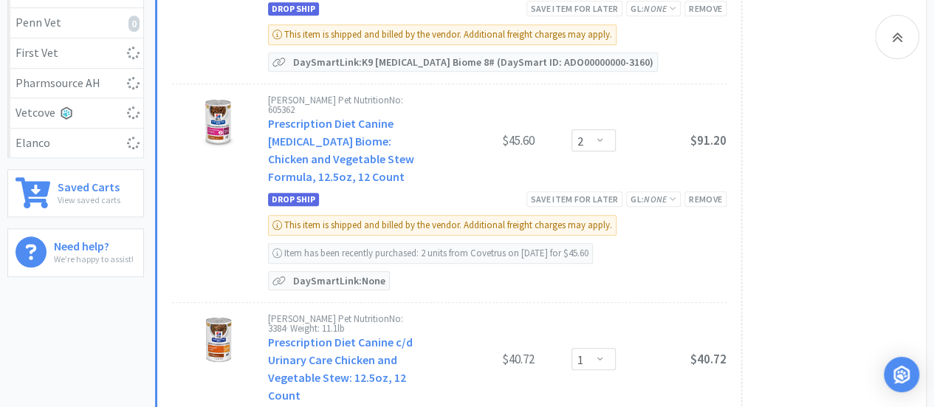
select select "1"
select select "4"
select select "2"
select select "4"
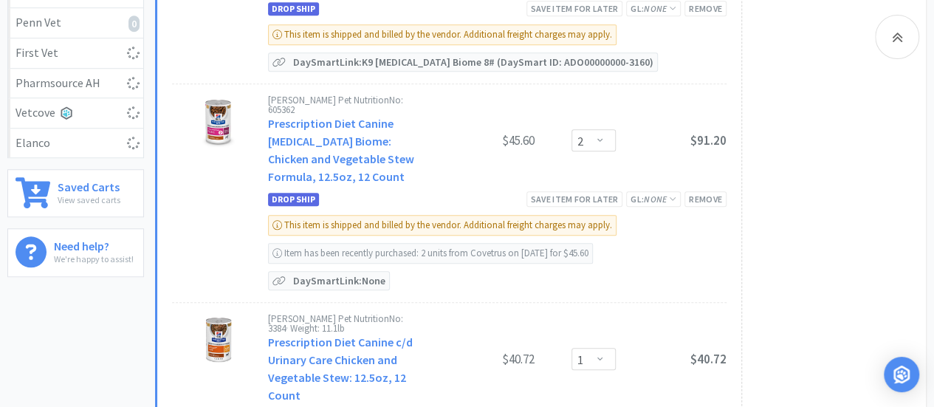
select select "4"
select select "2"
select select "1"
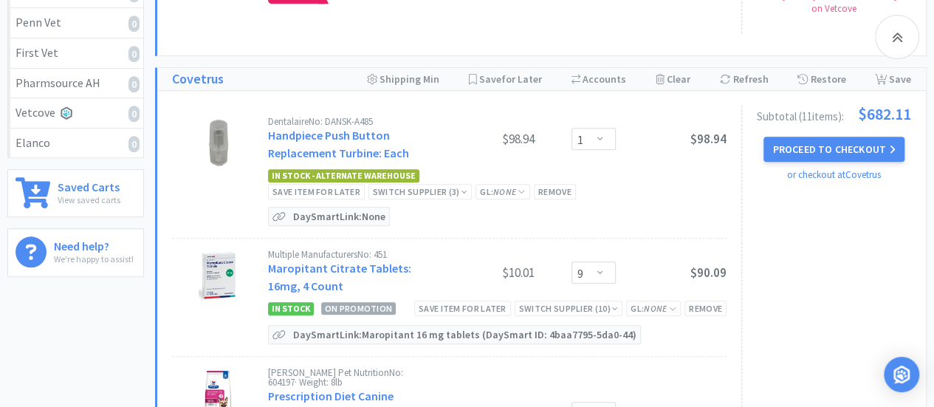
select select "1"
select select "4"
select select "1"
select select "3"
select select "1"
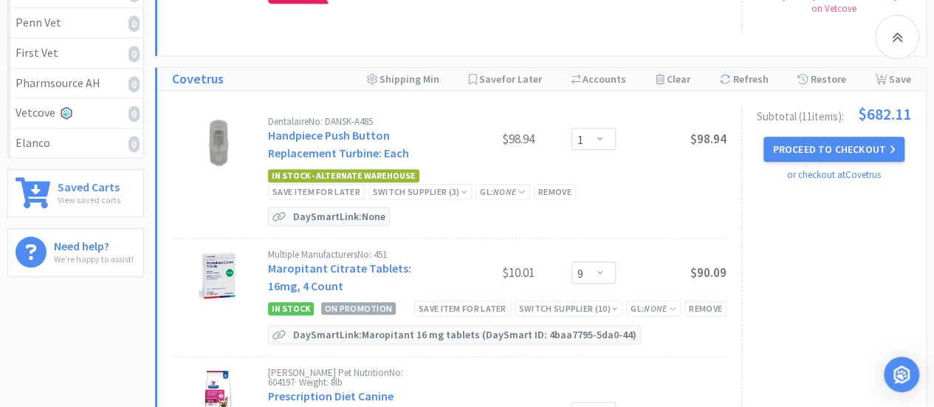
select select "2"
select select "1"
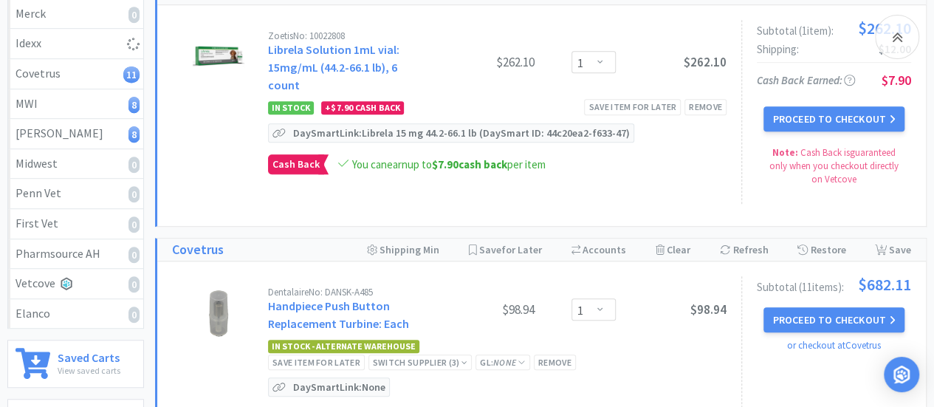
scroll to position [442, 0]
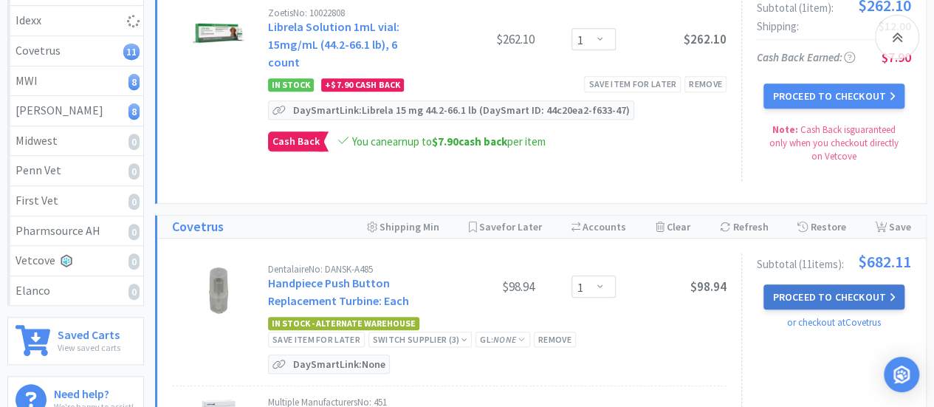
click at [829, 284] on button "Proceed to Checkout" at bounding box center [834, 296] width 140 height 25
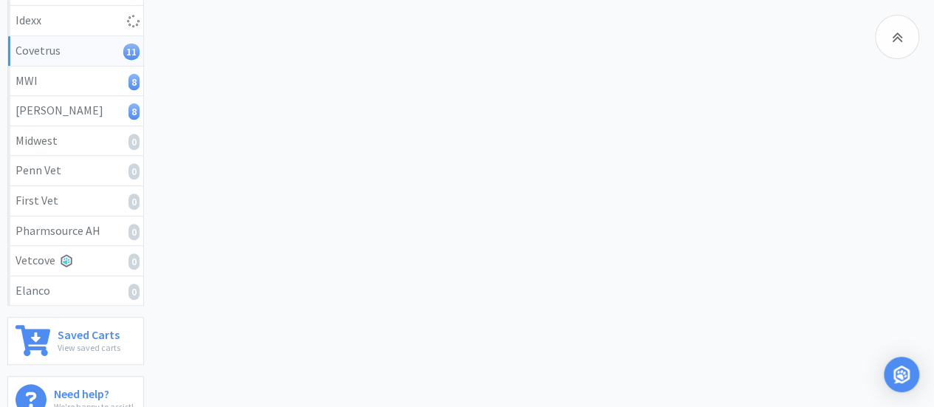
select select "ACCOUNT"
select select "cvt-standard-net"
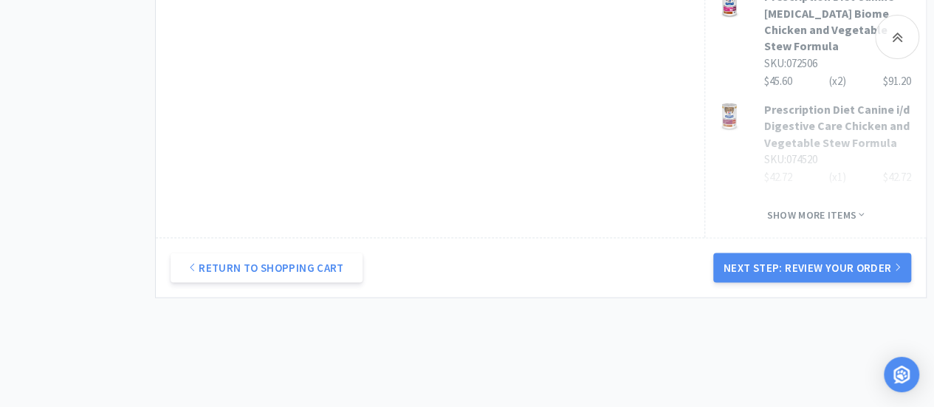
scroll to position [1198, 0]
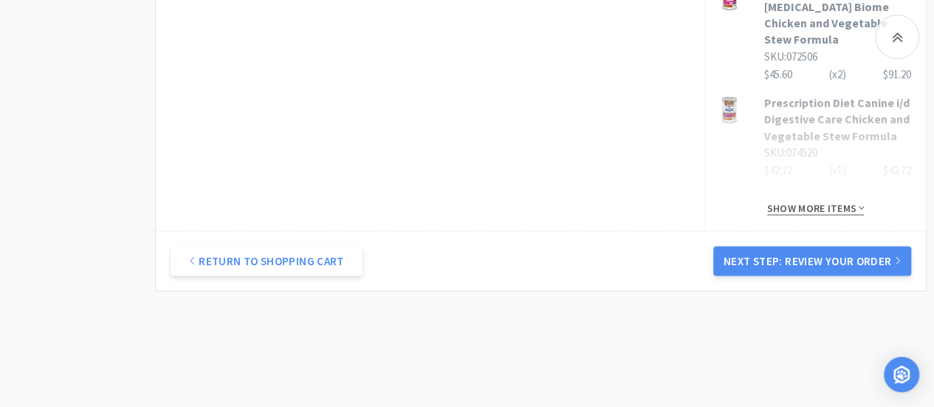
click at [809, 201] on span "Show more items" at bounding box center [815, 208] width 97 height 14
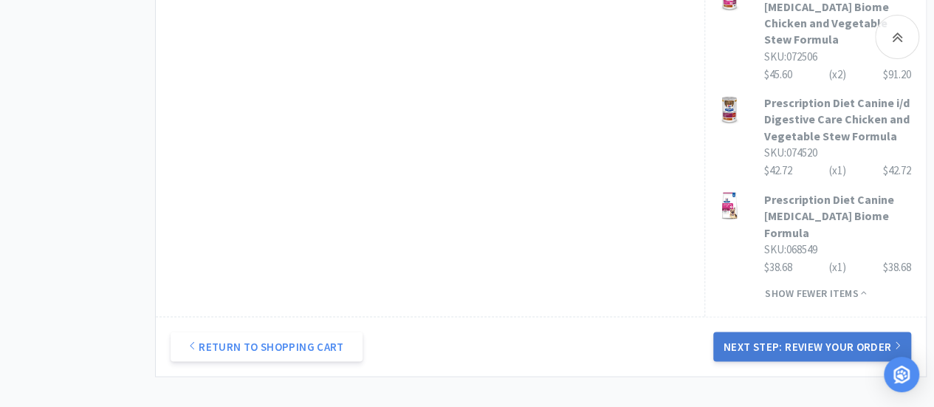
click at [786, 332] on button "Next Step: Review Your Order" at bounding box center [812, 347] width 198 height 30
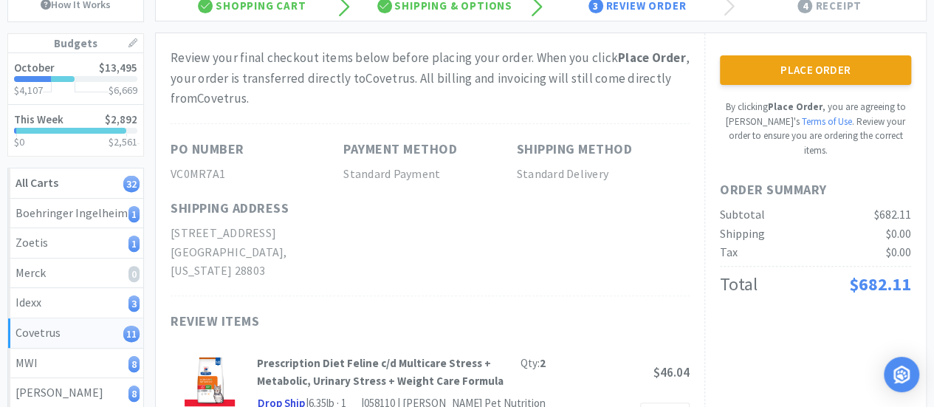
scroll to position [0, 0]
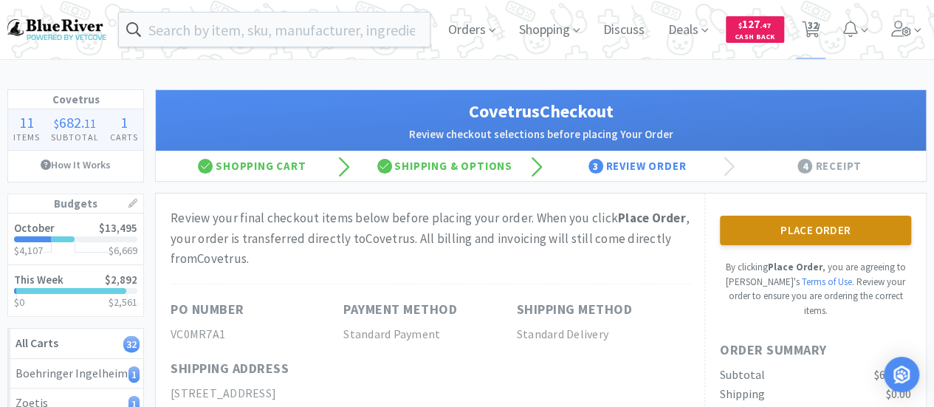
click at [770, 230] on button "Place Order" at bounding box center [815, 231] width 191 height 30
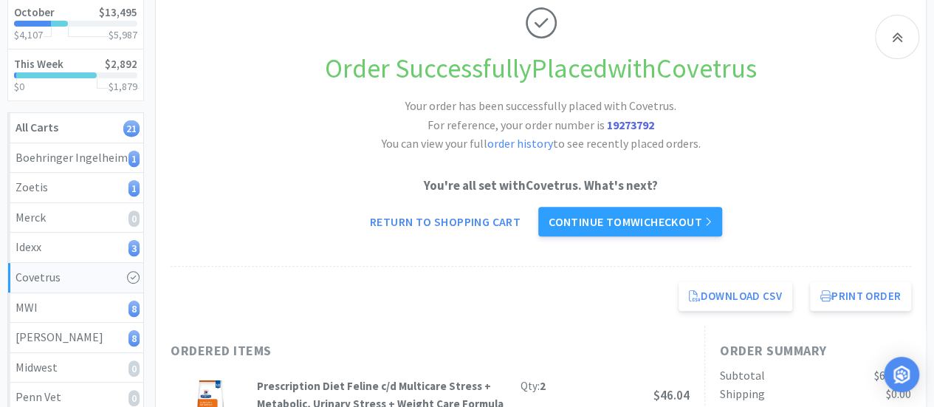
scroll to position [222, 0]
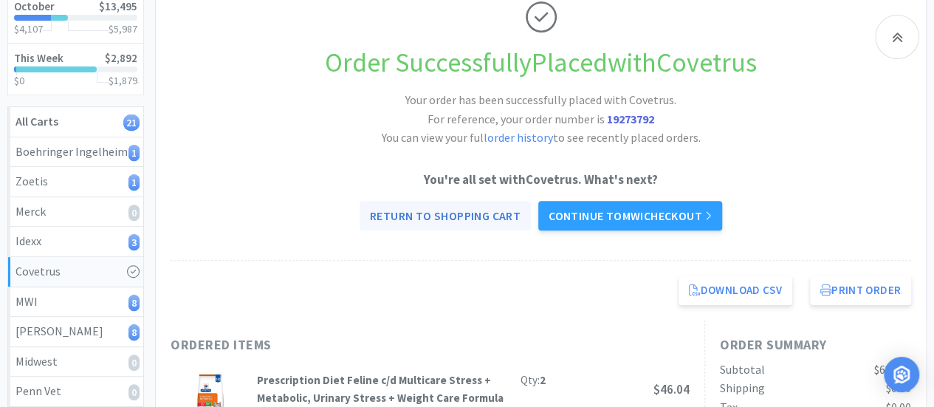
click at [485, 207] on link "Return to Shopping Cart" at bounding box center [445, 216] width 171 height 30
select select "1"
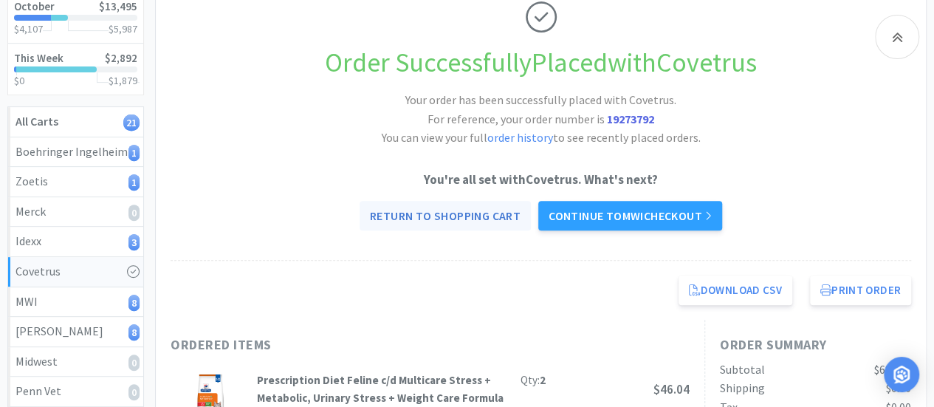
select select "1"
select select "4"
select select "1"
select select "3"
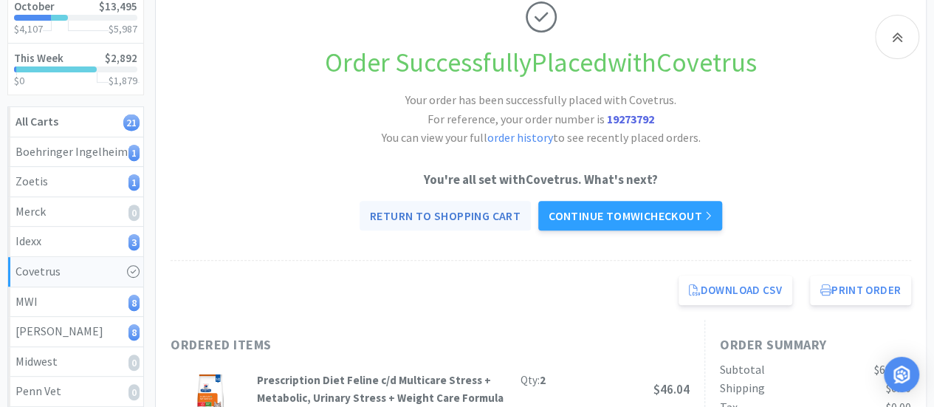
select select "1"
select select "2"
select select "1"
select select "4"
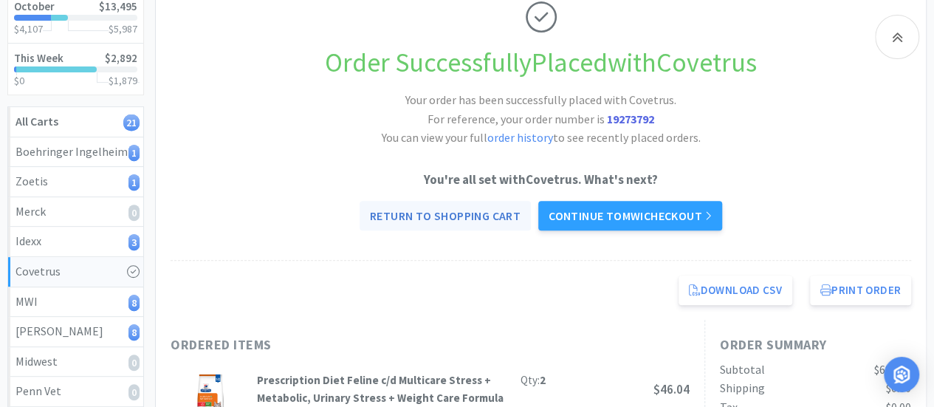
select select "2"
select select "4"
select select "2"
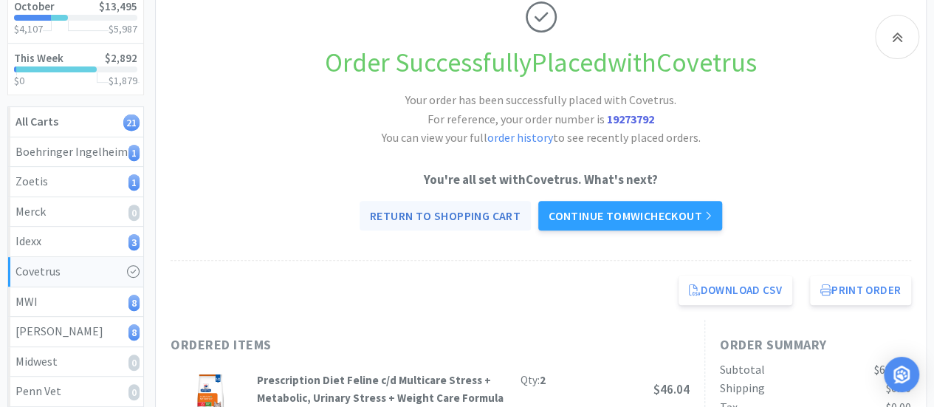
select select "1"
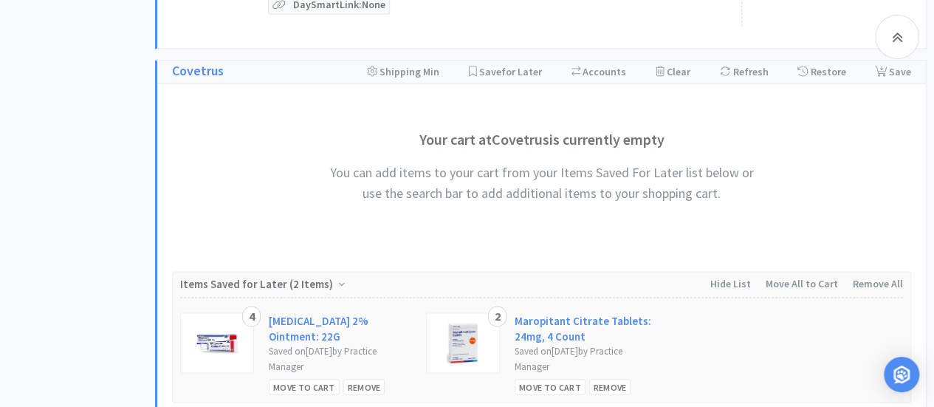
scroll to position [1256, 0]
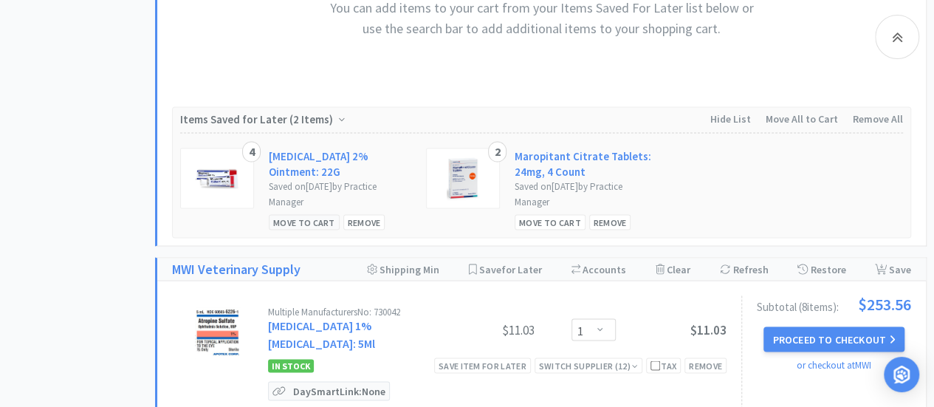
click at [309, 214] on div "Move to Cart" at bounding box center [304, 222] width 71 height 16
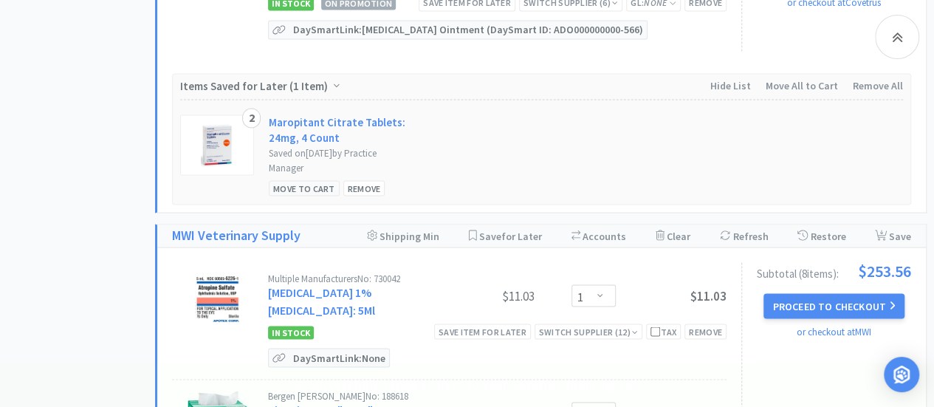
click at [316, 180] on div "Move to Cart" at bounding box center [304, 188] width 71 height 16
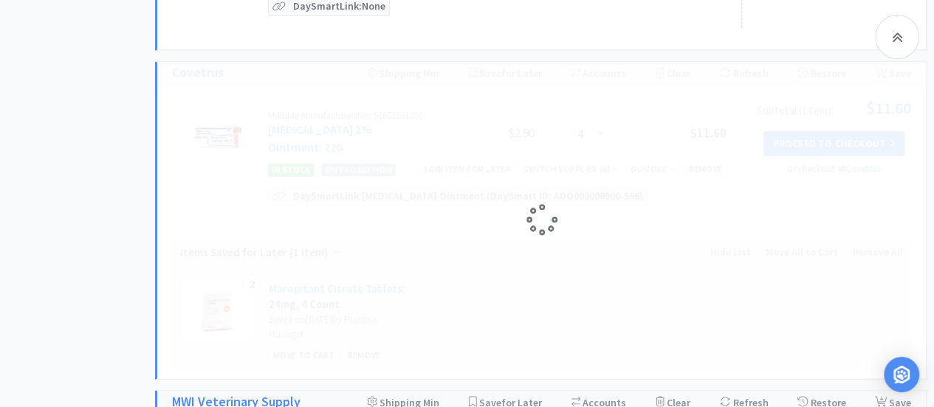
scroll to position [1182, 0]
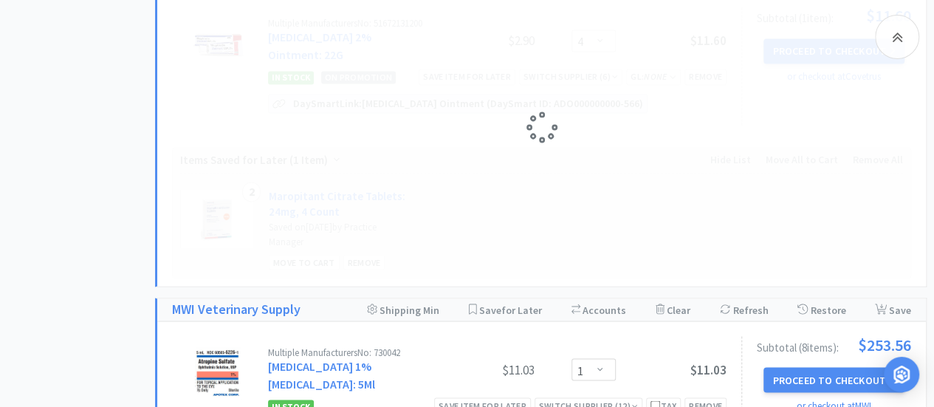
select select "2"
select select "4"
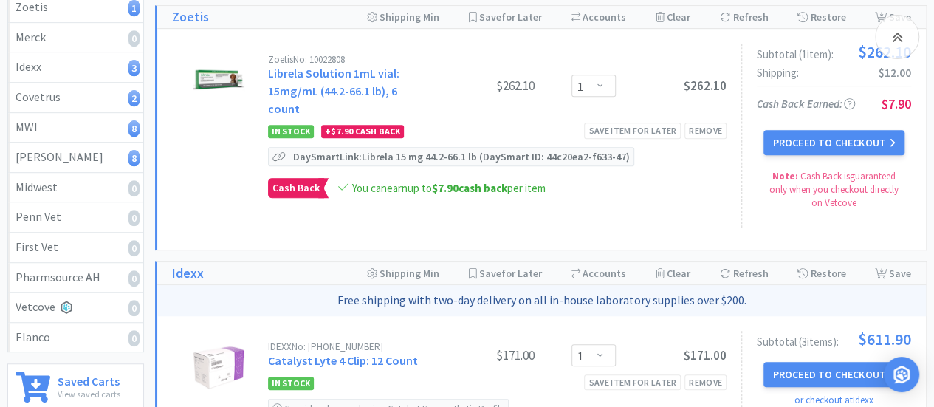
scroll to position [0, 0]
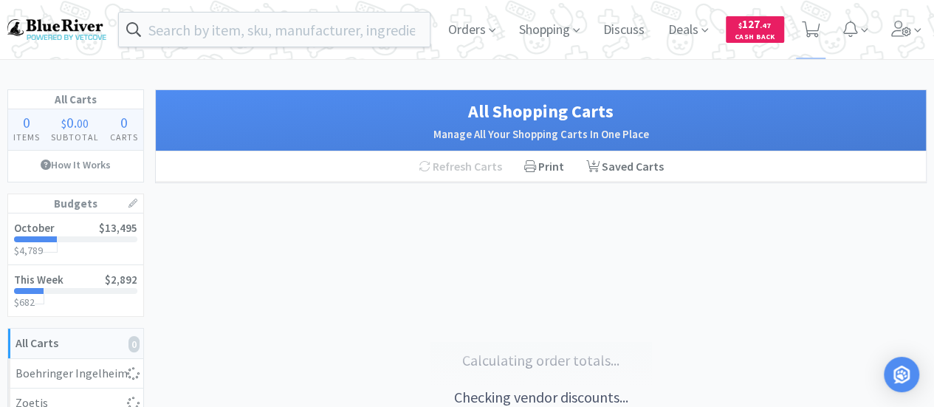
select select "1"
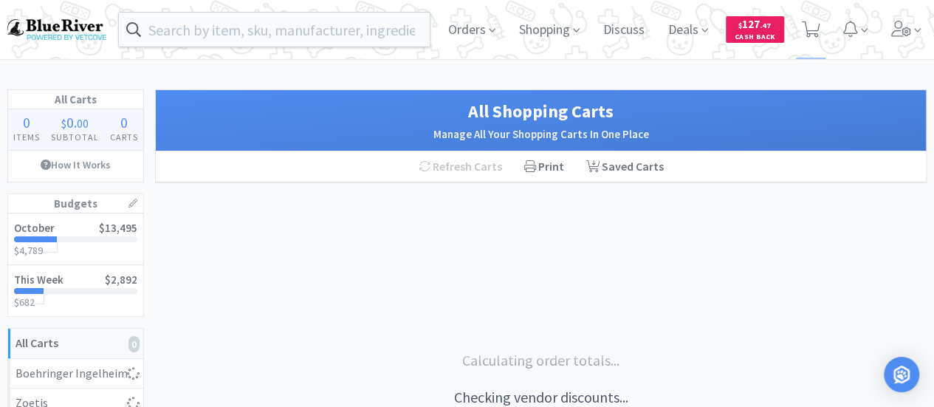
select select "2"
select select "4"
select select "1"
select select "4"
select select "1"
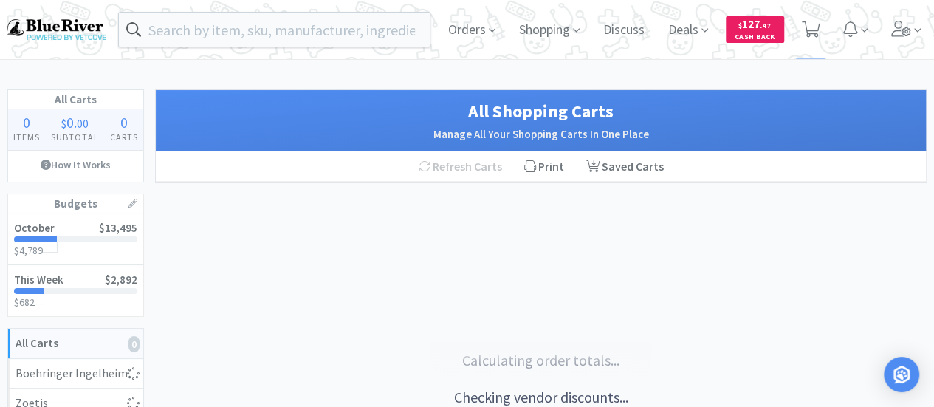
select select "3"
select select "1"
select select "2"
select select "1"
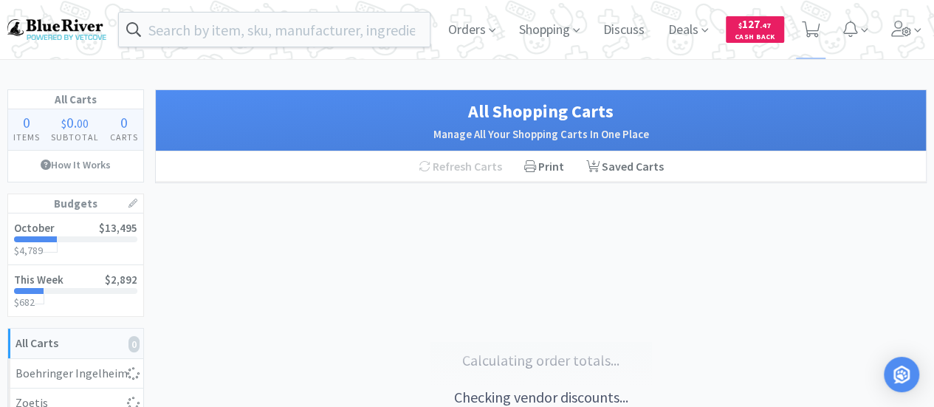
select select "4"
select select "2"
select select "4"
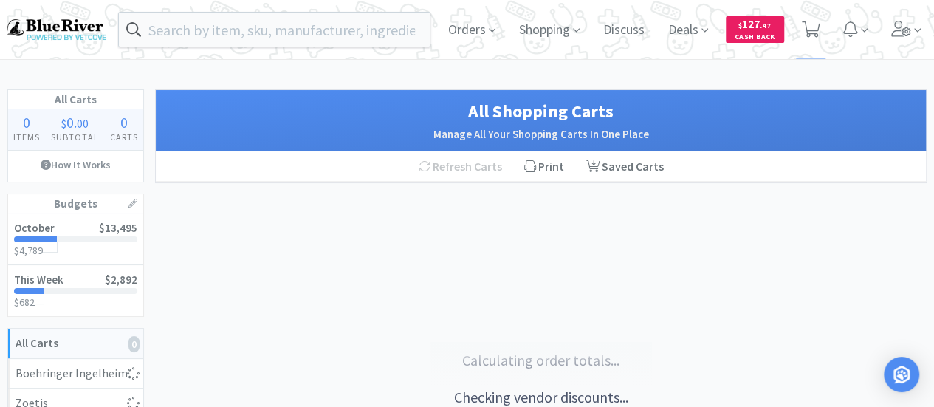
select select "2"
select select "1"
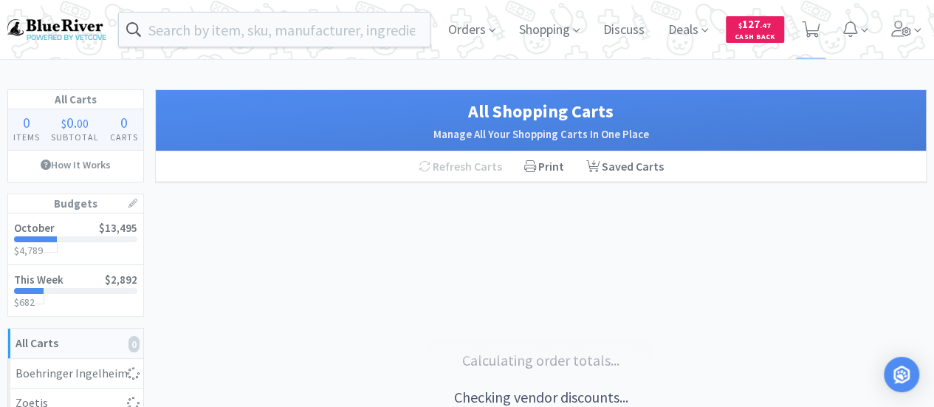
select select "1"
select select "2"
select select "4"
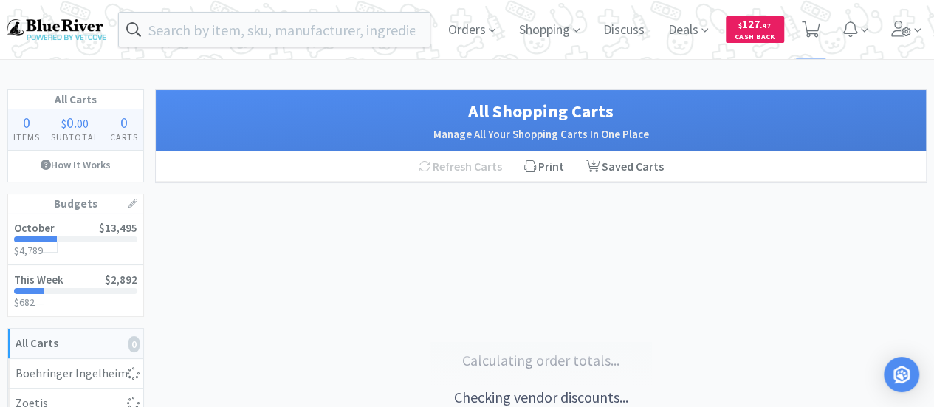
select select "1"
select select "4"
select select "1"
select select "3"
select select "1"
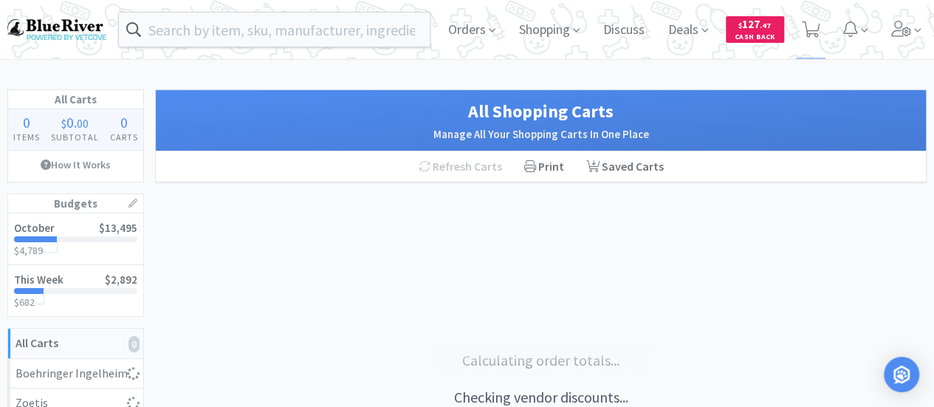
select select "2"
select select "1"
select select "4"
select select "2"
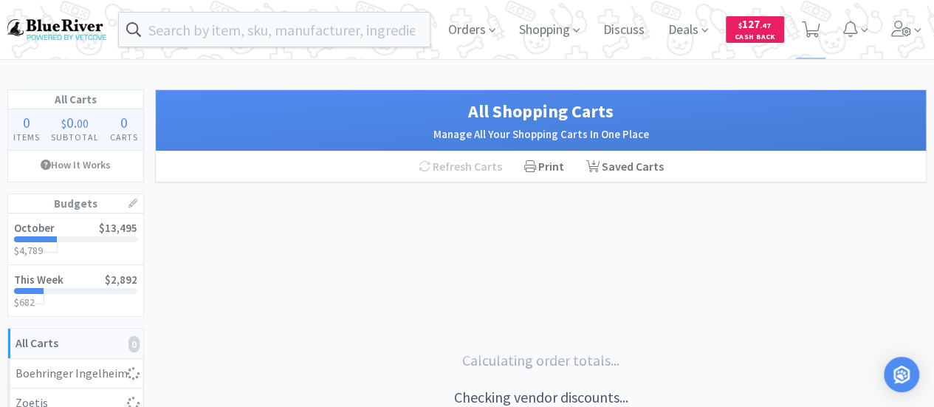
select select "4"
select select "2"
select select "1"
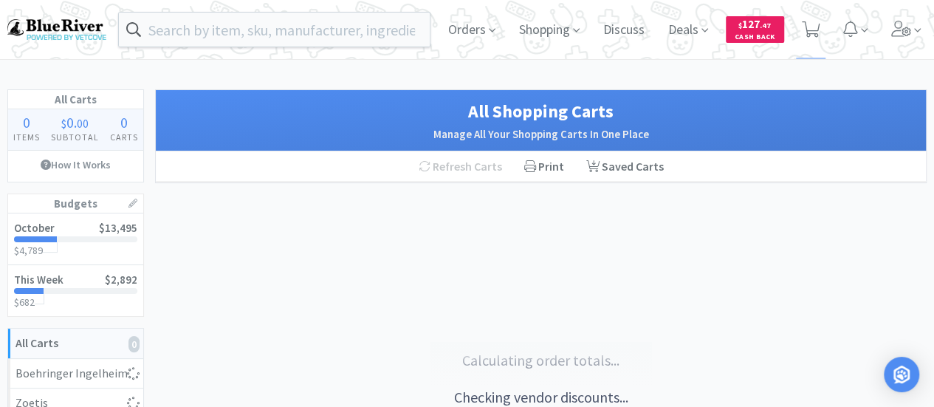
select select "1"
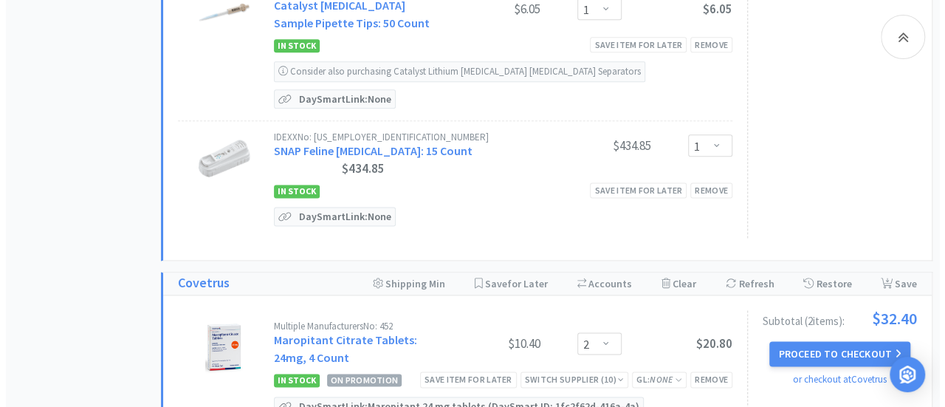
scroll to position [886, 0]
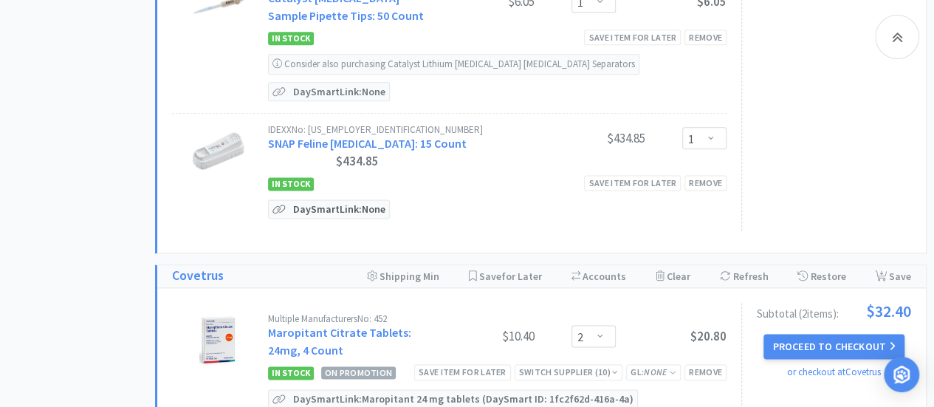
click at [368, 200] on p "DaySmart Link: None" at bounding box center [340, 209] width 100 height 18
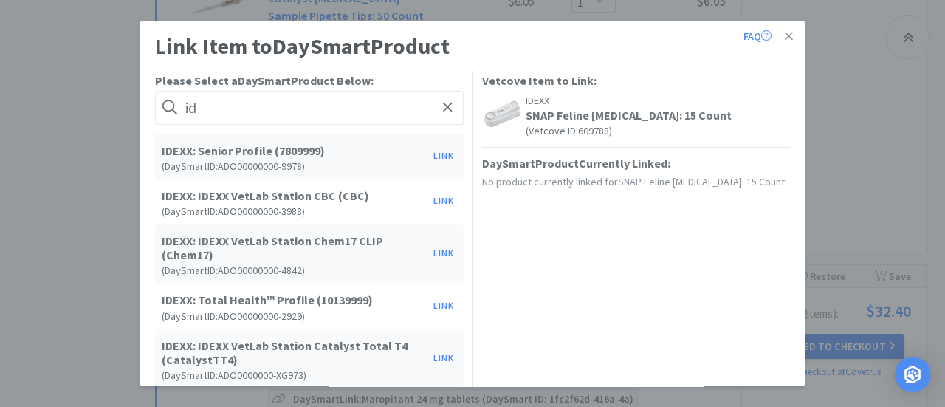
type input "i"
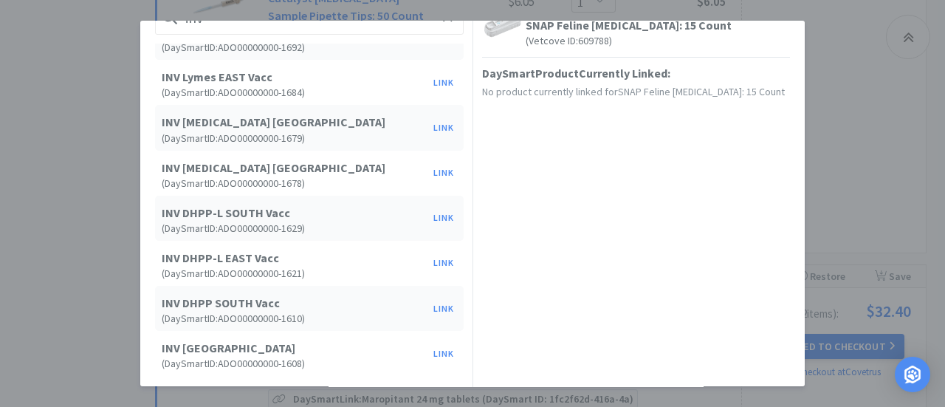
scroll to position [143, 0]
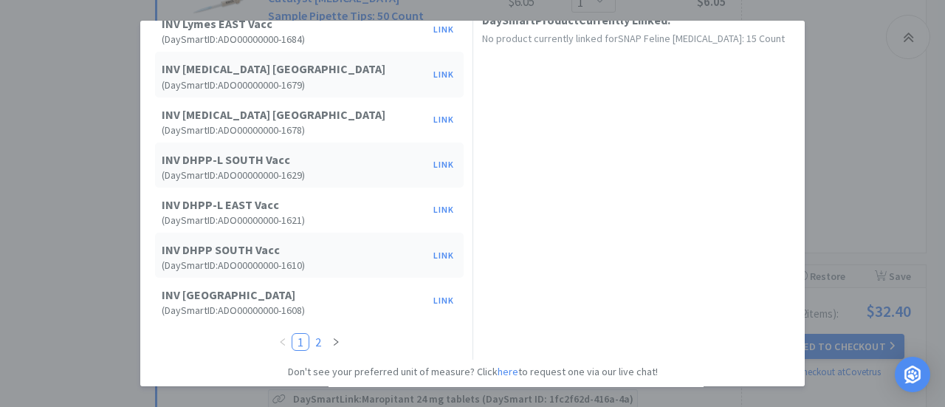
type input "inv"
click at [317, 340] on link "2" at bounding box center [318, 342] width 16 height 16
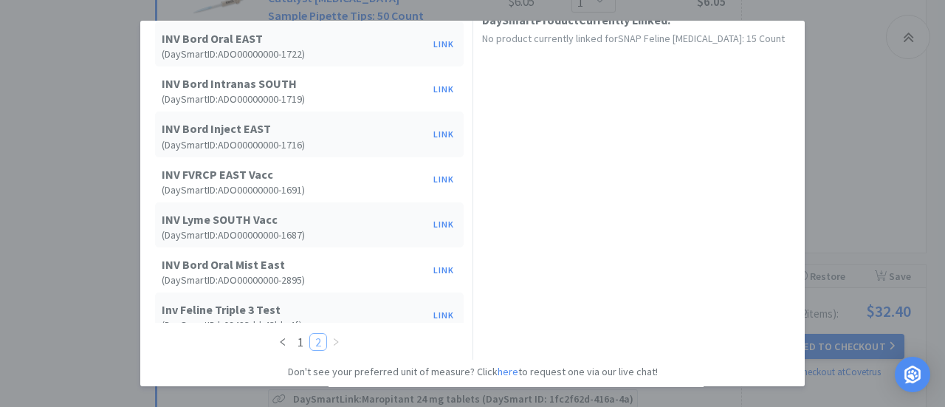
scroll to position [74, 0]
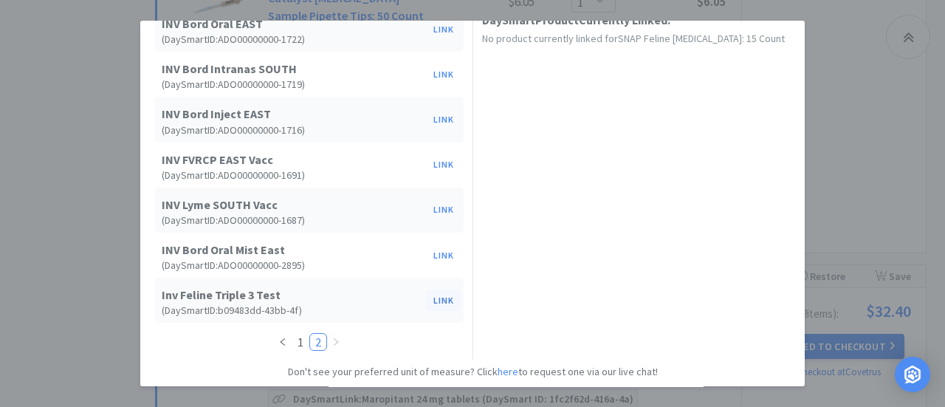
click at [427, 298] on button "Link" at bounding box center [443, 300] width 35 height 21
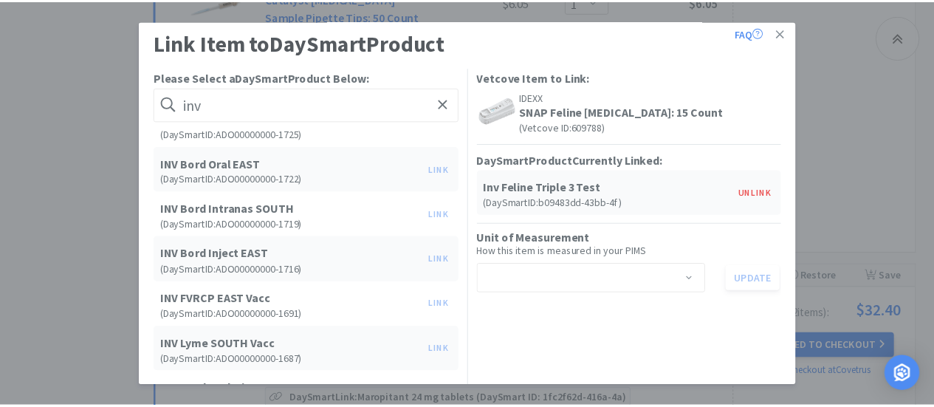
scroll to position [0, 0]
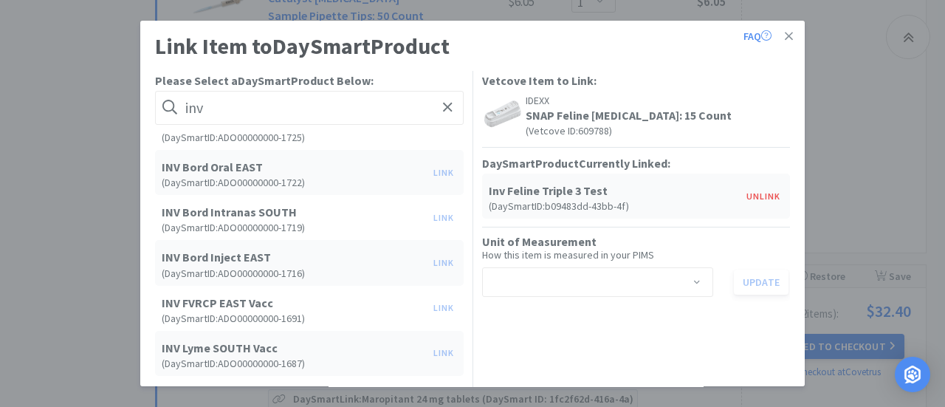
click at [545, 286] on div "Select unit of measurement" at bounding box center [593, 282] width 204 height 28
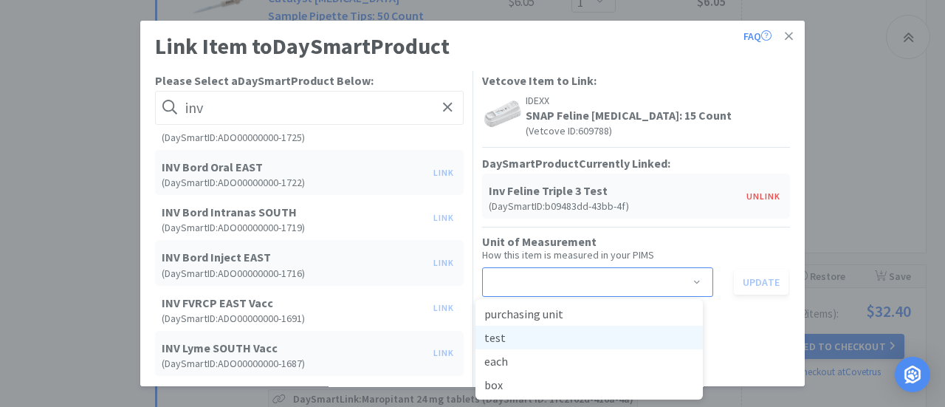
click at [501, 338] on li "test" at bounding box center [589, 338] width 227 height 24
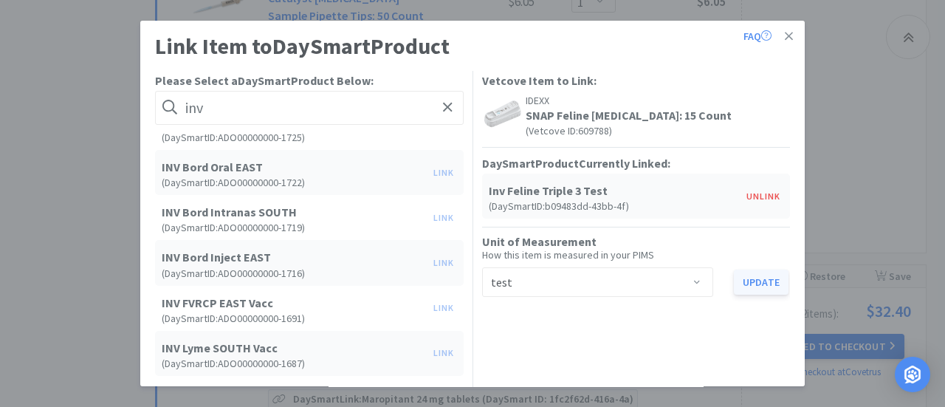
click at [747, 278] on button "Update" at bounding box center [761, 282] width 55 height 25
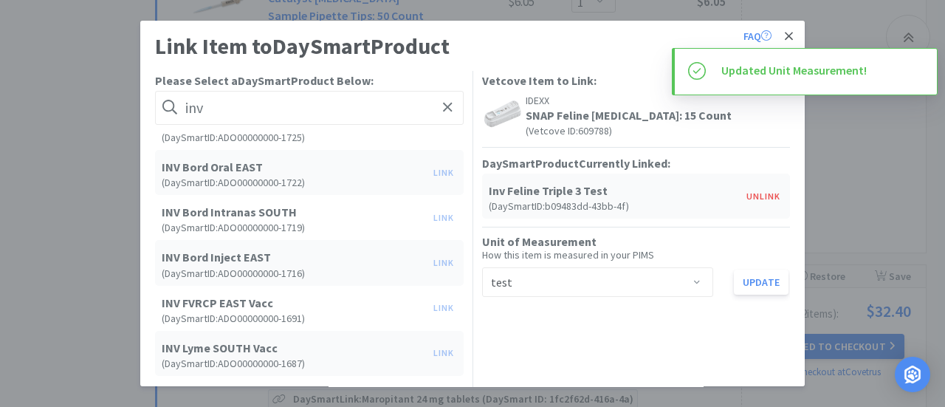
click at [785, 35] on icon at bounding box center [789, 36] width 8 height 8
